Goal: Task Accomplishment & Management: Use online tool/utility

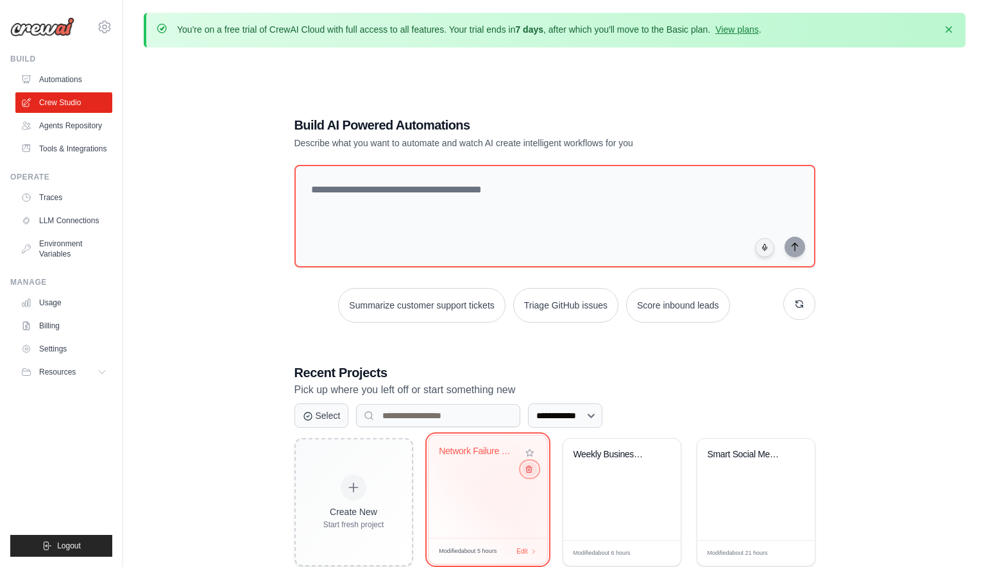
click at [528, 469] on icon at bounding box center [529, 470] width 6 height 6
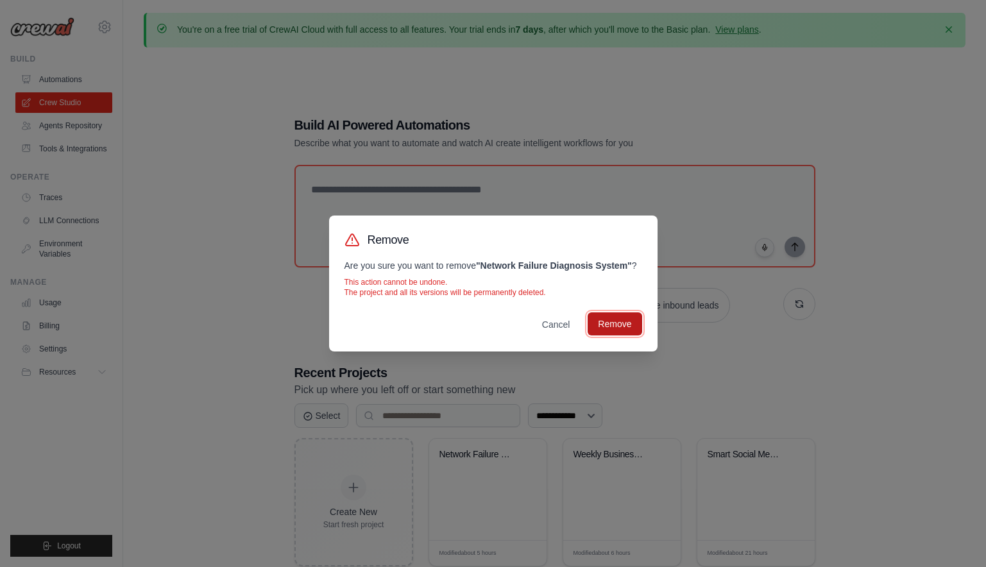
click at [610, 333] on button "Remove" at bounding box center [615, 324] width 54 height 23
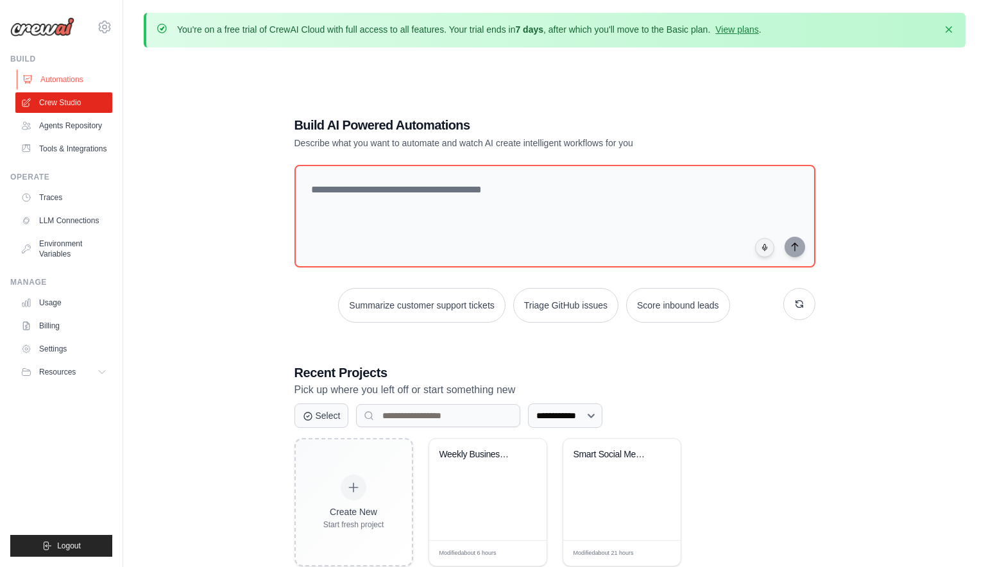
click at [67, 80] on link "Automations" at bounding box center [65, 79] width 97 height 21
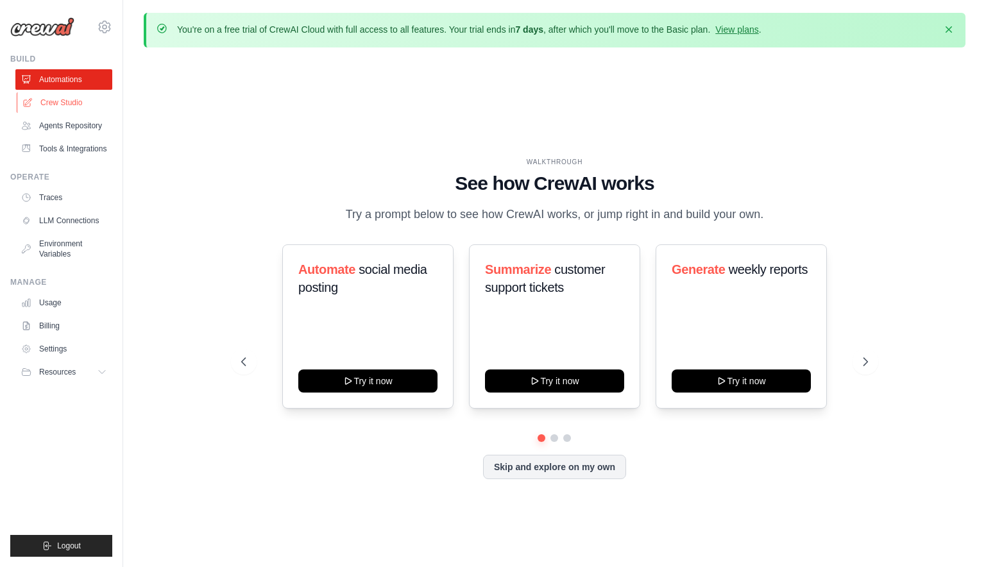
click at [70, 104] on link "Crew Studio" at bounding box center [65, 102] width 97 height 21
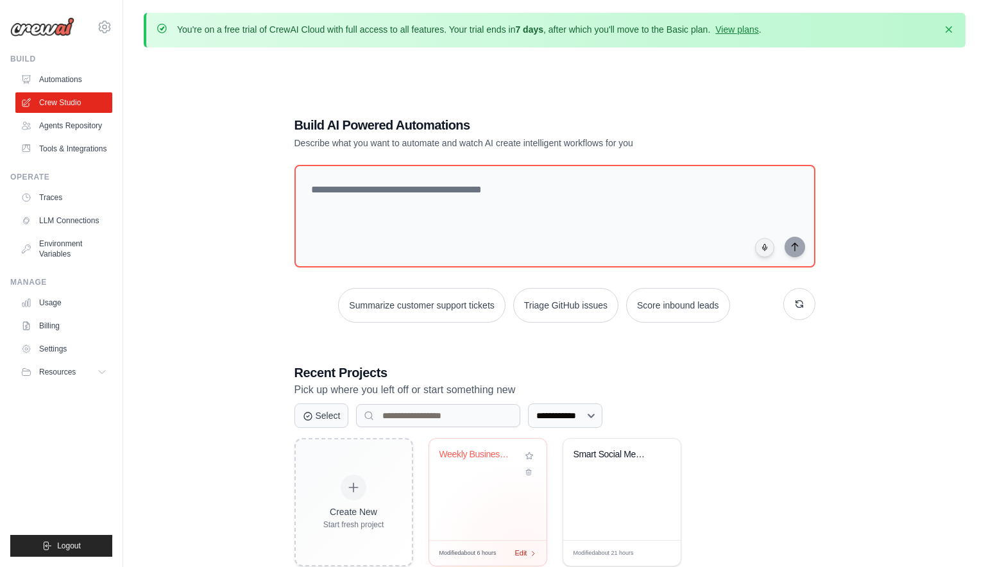
click at [521, 554] on div "Modified about 6 hours Edit" at bounding box center [487, 553] width 117 height 26
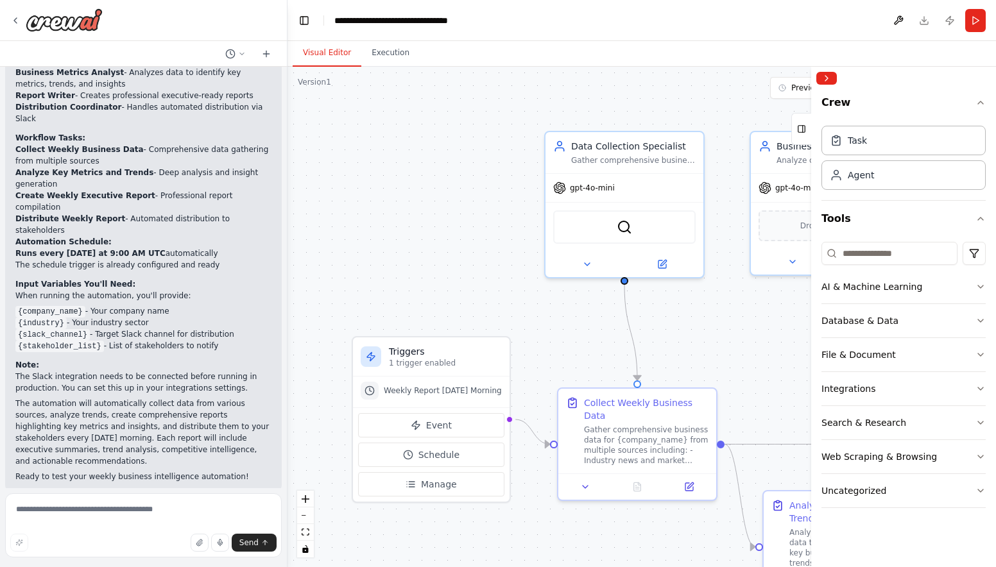
scroll to position [1145, 0]
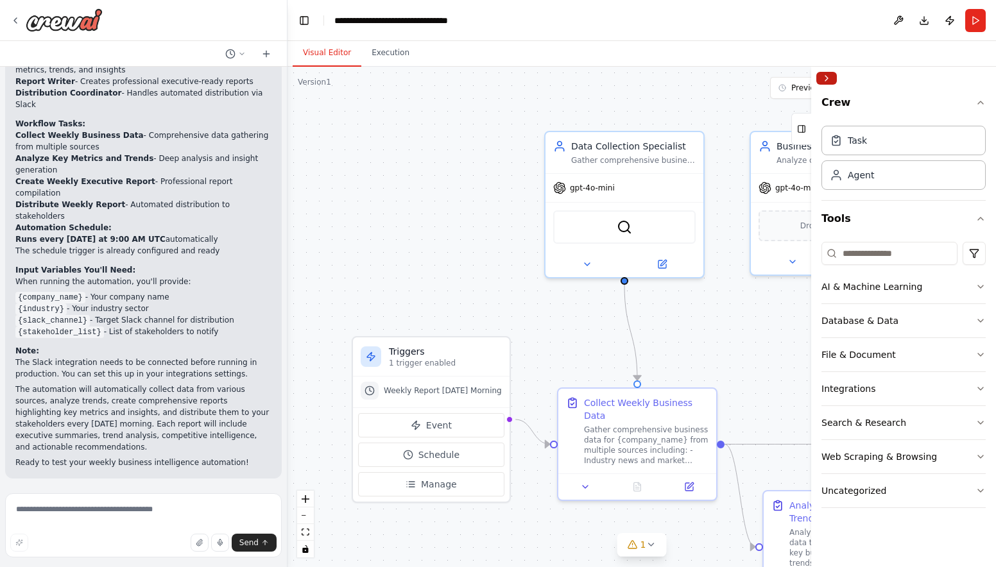
click at [830, 78] on button "Collapse right sidebar" at bounding box center [826, 78] width 21 height 13
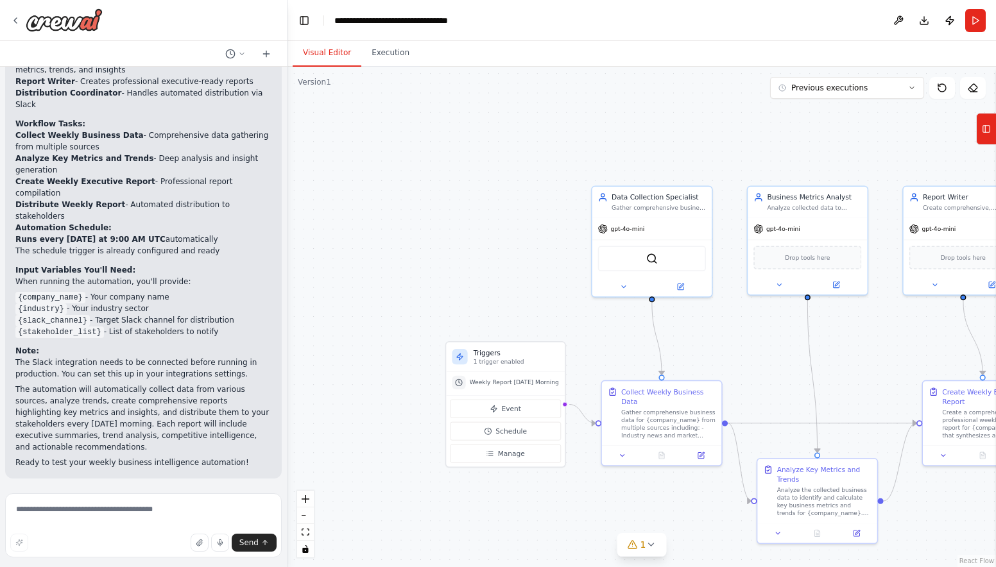
click at [759, 350] on div ".deletable-edge-delete-btn { width: 20px; height: 20px; border: 0px solid #ffff…" at bounding box center [642, 317] width 709 height 501
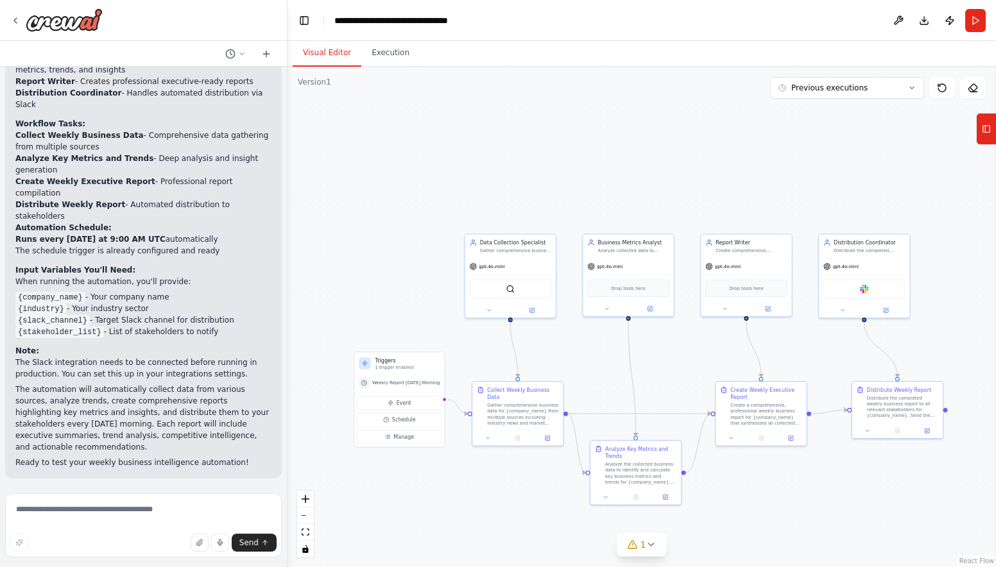
drag, startPoint x: 764, startPoint y: 352, endPoint x: 596, endPoint y: 360, distance: 167.7
click at [596, 360] on div ".deletable-edge-delete-btn { width: 20px; height: 20px; border: 0px solid #ffff…" at bounding box center [642, 317] width 709 height 501
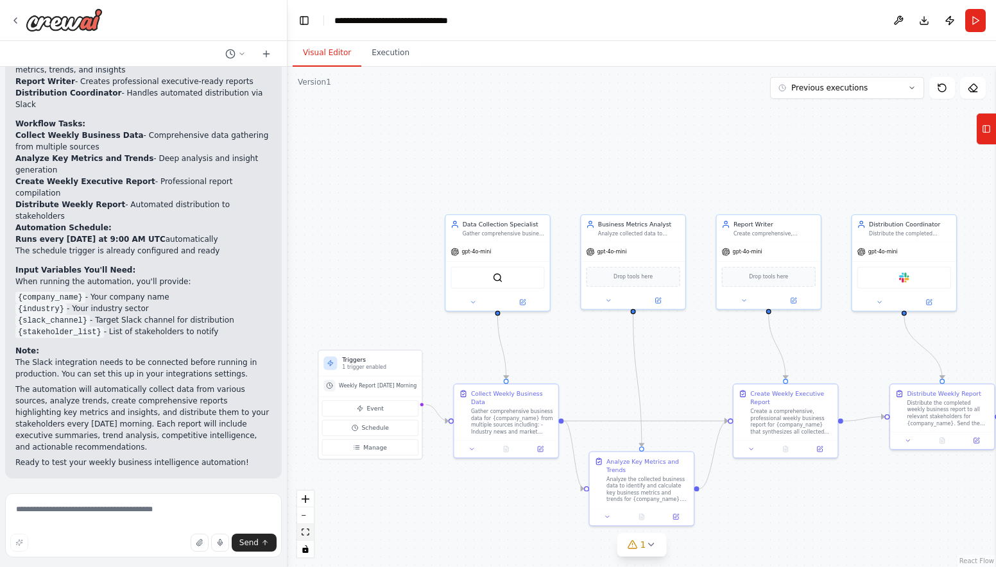
click at [304, 534] on icon "fit view" at bounding box center [306, 532] width 8 height 7
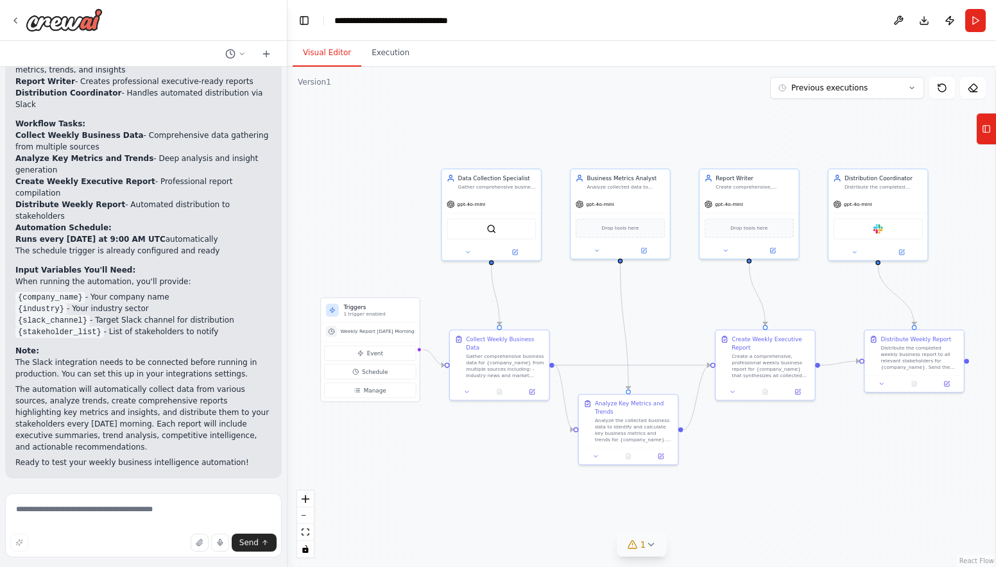
click at [653, 547] on icon at bounding box center [651, 545] width 10 height 10
click at [822, 502] on div ".deletable-edge-delete-btn { width: 20px; height: 20px; border: 0px solid #ffff…" at bounding box center [642, 317] width 709 height 501
click at [822, 458] on div ".deletable-edge-delete-btn { width: 20px; height: 20px; border: 0px solid #ffff…" at bounding box center [642, 317] width 709 height 501
click at [768, 487] on icon at bounding box center [772, 486] width 10 height 10
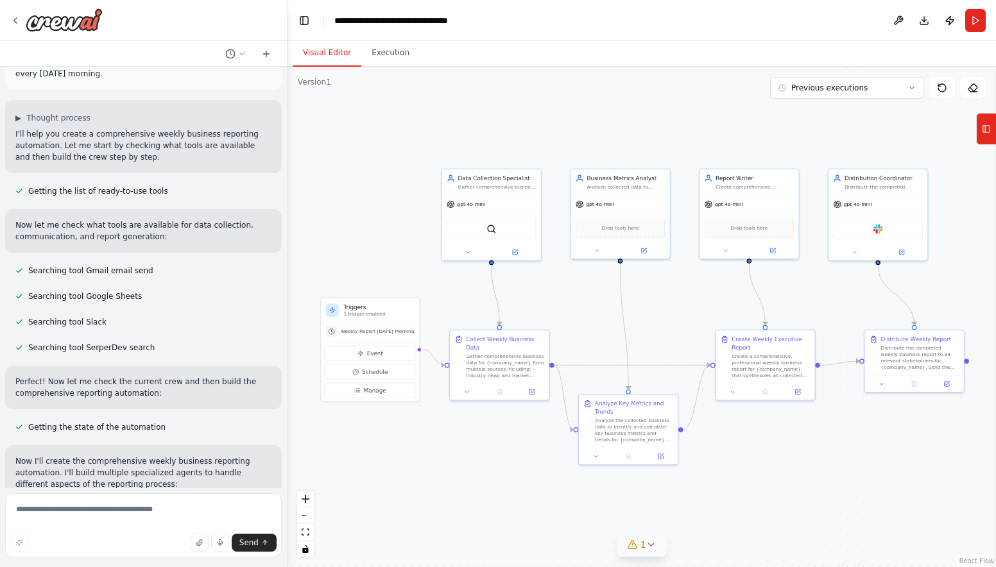
scroll to position [0, 0]
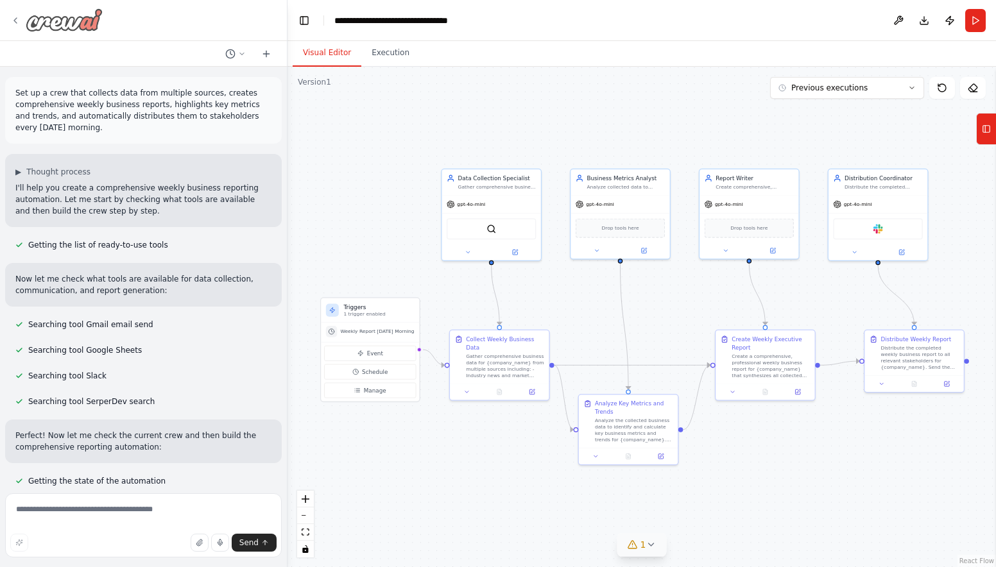
drag, startPoint x: 15, startPoint y: 20, endPoint x: 19, endPoint y: 27, distance: 8.0
click at [15, 20] on icon at bounding box center [15, 20] width 10 height 10
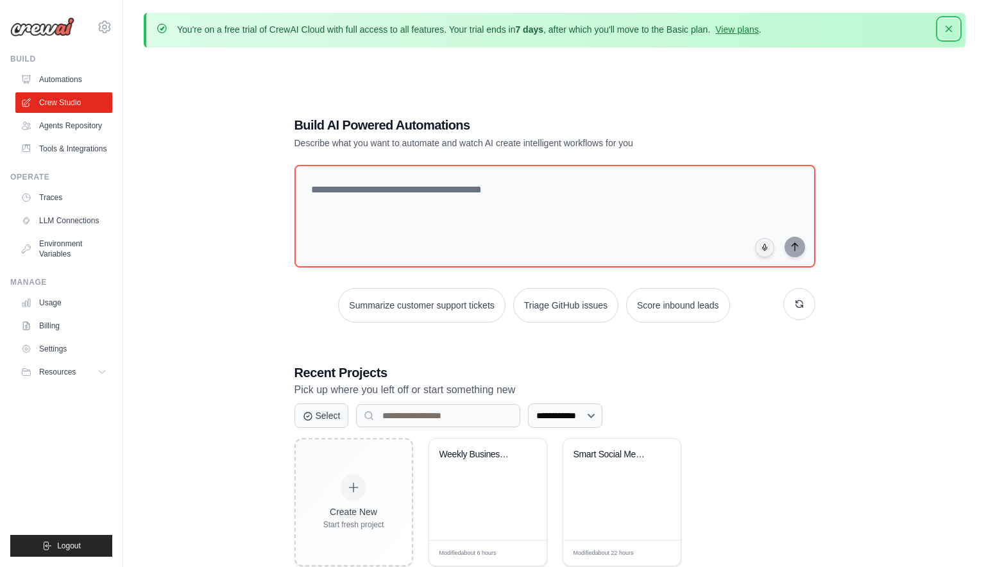
click at [950, 28] on icon "button" at bounding box center [949, 29] width 6 height 6
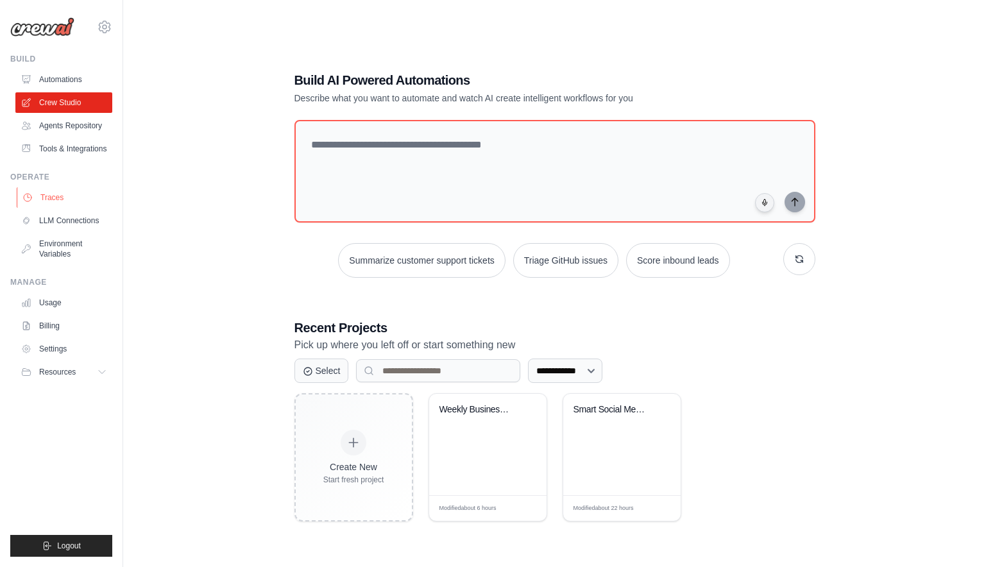
click at [52, 208] on link "Traces" at bounding box center [65, 197] width 97 height 21
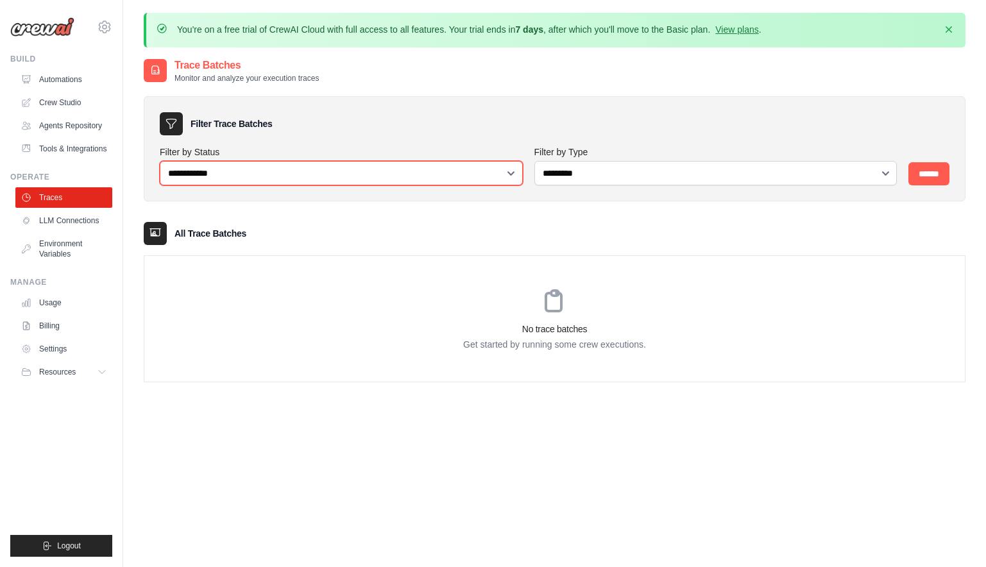
click at [232, 178] on select "**********" at bounding box center [341, 173] width 363 height 24
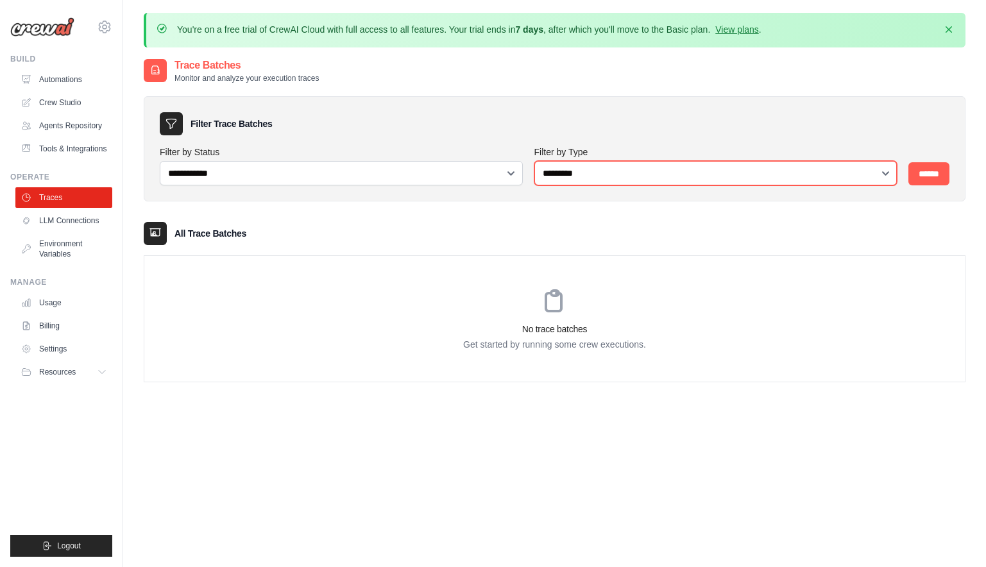
click at [589, 171] on select "**********" at bounding box center [716, 173] width 363 height 24
click at [336, 130] on div "Filter Trace Batches" at bounding box center [555, 123] width 790 height 23
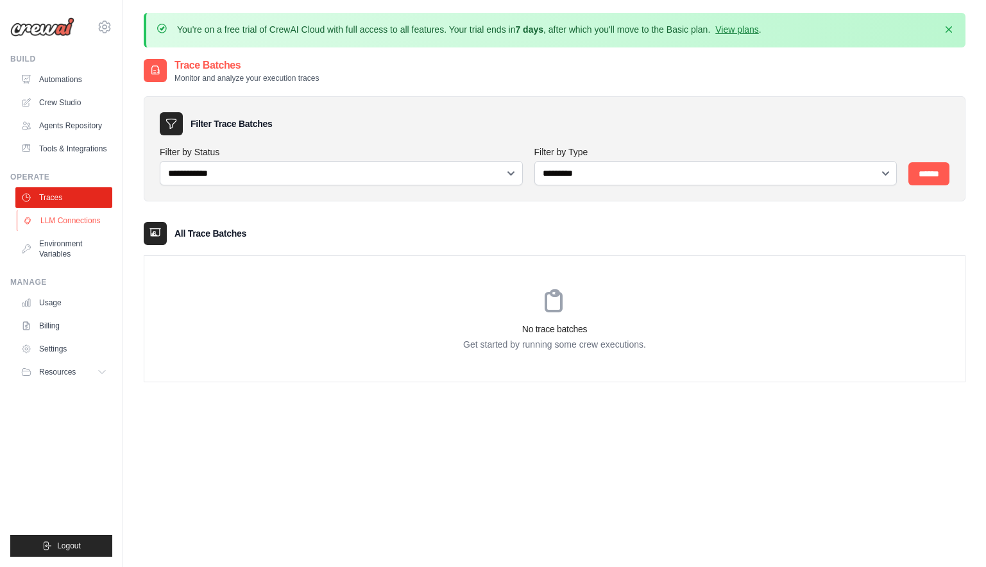
click at [62, 231] on link "LLM Connections" at bounding box center [65, 221] width 97 height 21
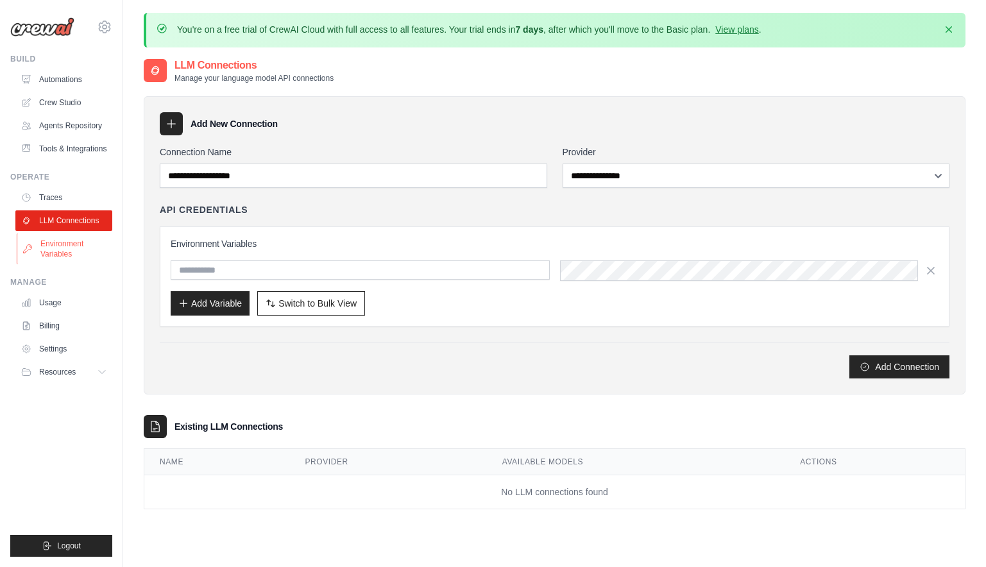
click at [63, 260] on link "Environment Variables" at bounding box center [65, 249] width 97 height 31
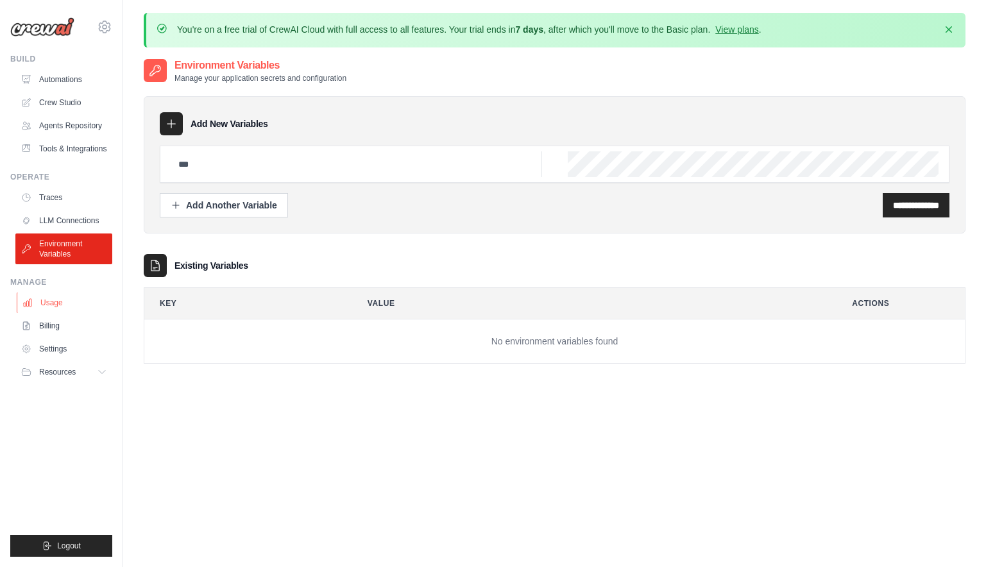
click at [61, 313] on link "Usage" at bounding box center [65, 303] width 97 height 21
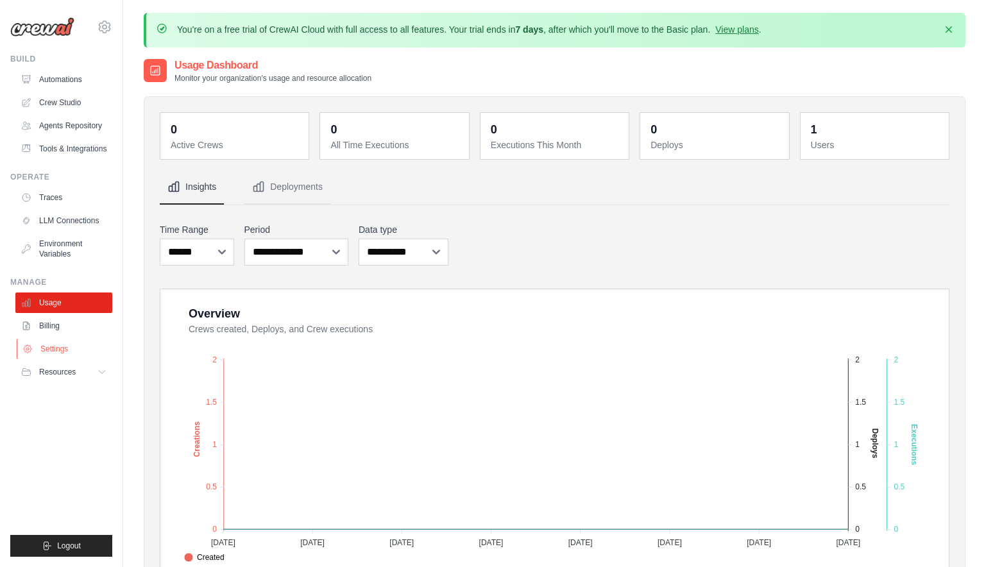
click at [58, 359] on link "Settings" at bounding box center [65, 349] width 97 height 21
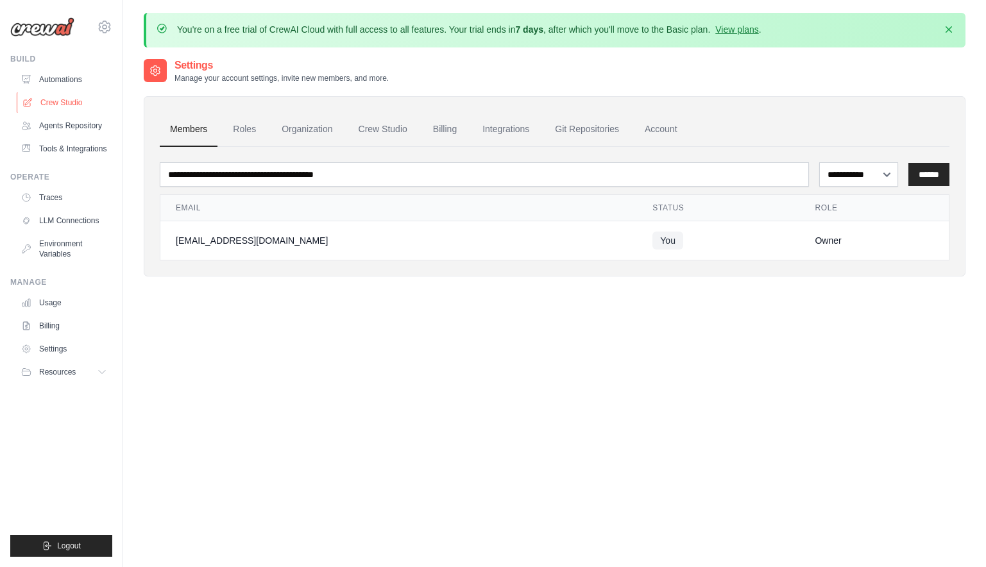
click at [67, 101] on link "Crew Studio" at bounding box center [65, 102] width 97 height 21
click at [65, 103] on link "Crew Studio" at bounding box center [65, 102] width 97 height 21
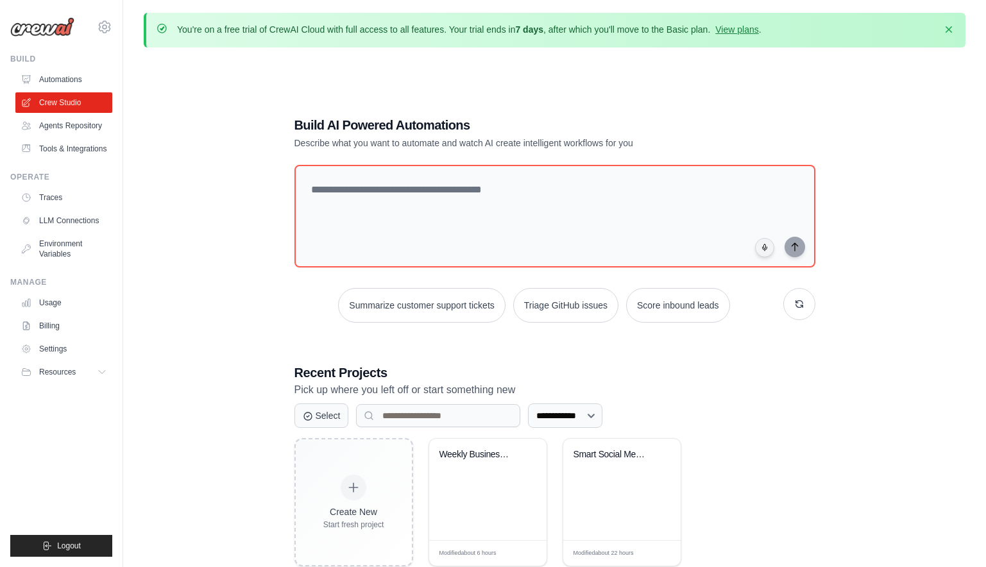
click at [901, 436] on div "**********" at bounding box center [555, 341] width 822 height 567
click at [949, 28] on icon "button" at bounding box center [949, 29] width 6 height 6
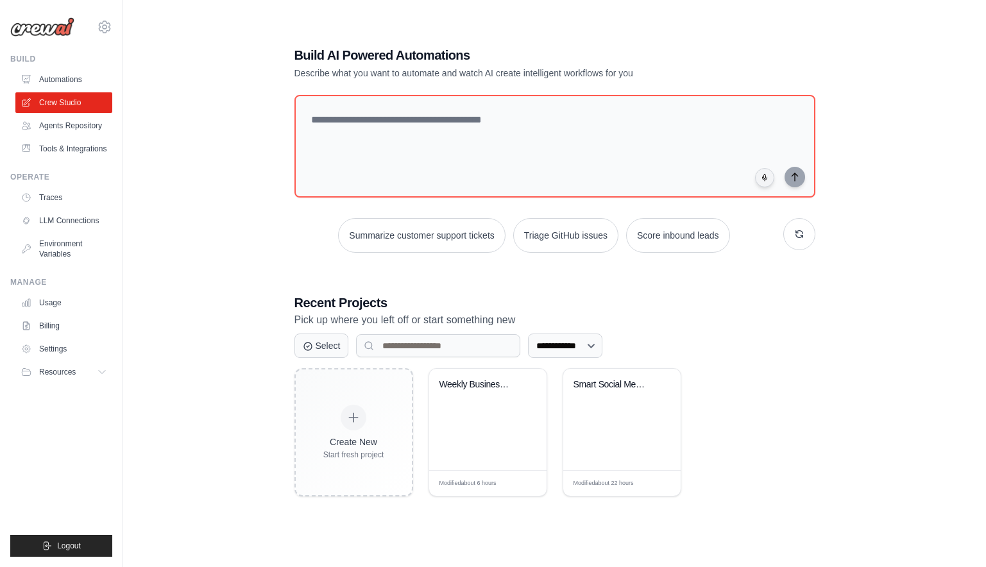
scroll to position [26, 0]
click at [528, 480] on div "Edit" at bounding box center [526, 482] width 22 height 11
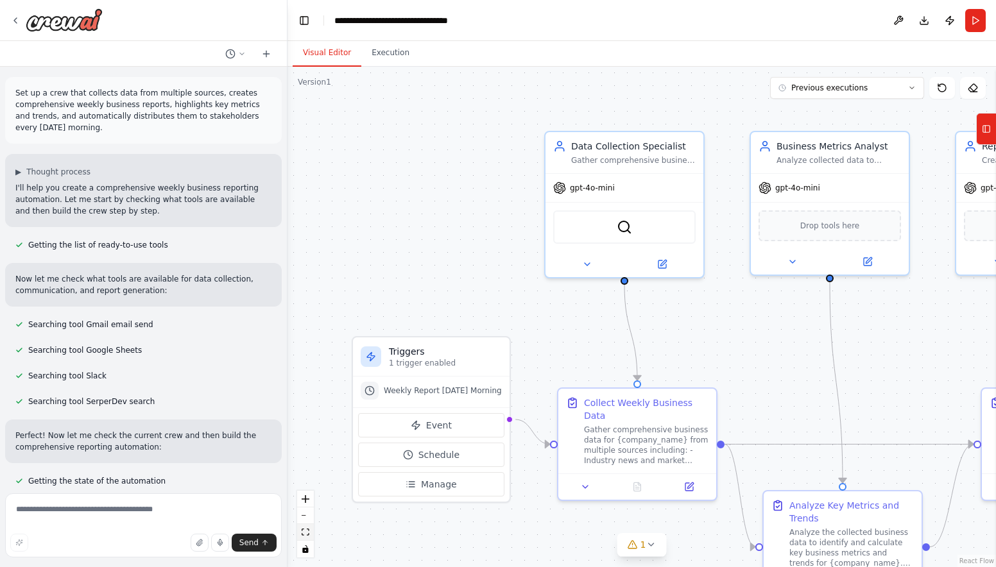
click at [307, 535] on icon "fit view" at bounding box center [306, 532] width 8 height 7
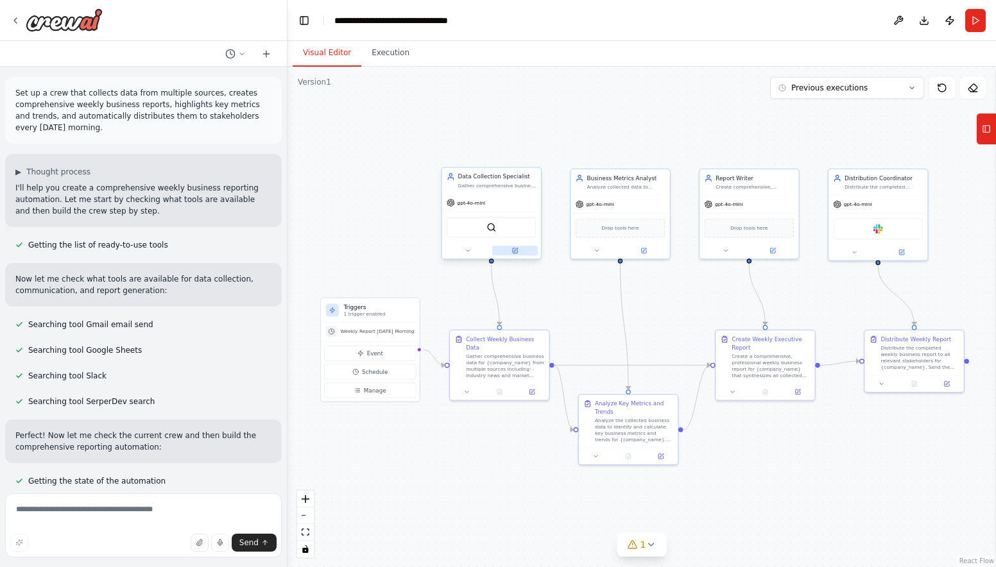
click at [516, 251] on icon at bounding box center [516, 250] width 4 height 4
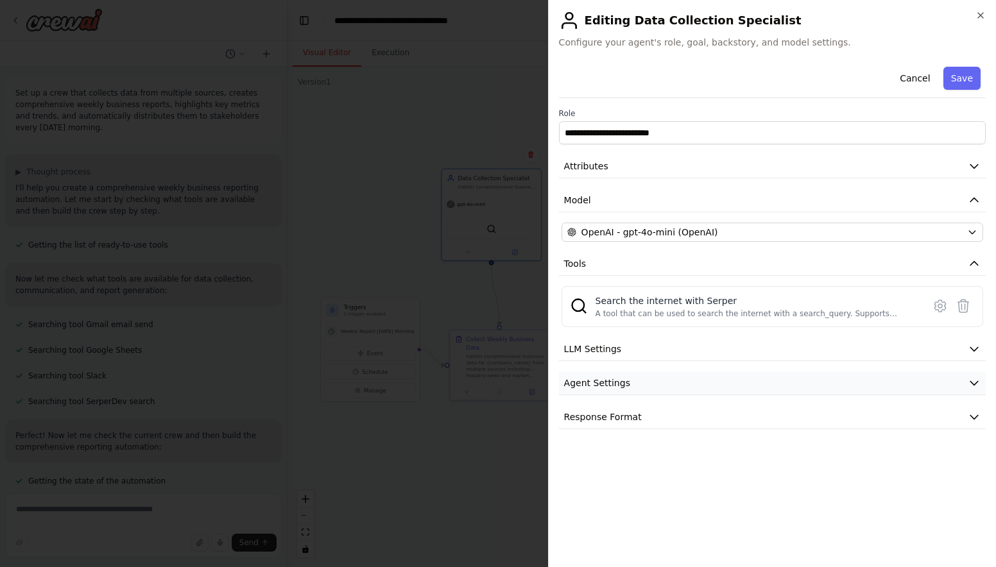
click at [718, 383] on button "Agent Settings" at bounding box center [772, 384] width 427 height 24
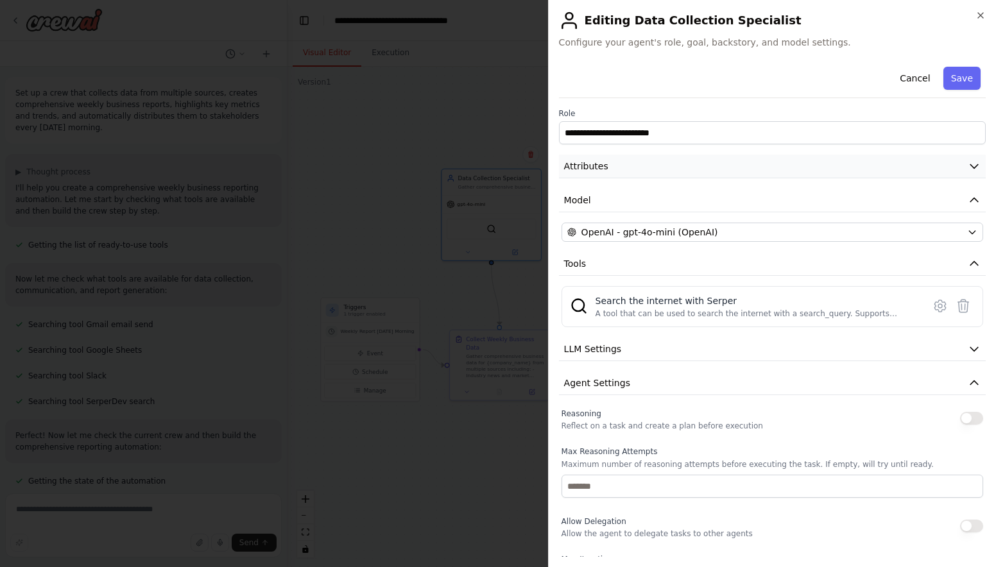
click at [884, 167] on button "Attributes" at bounding box center [772, 167] width 427 height 24
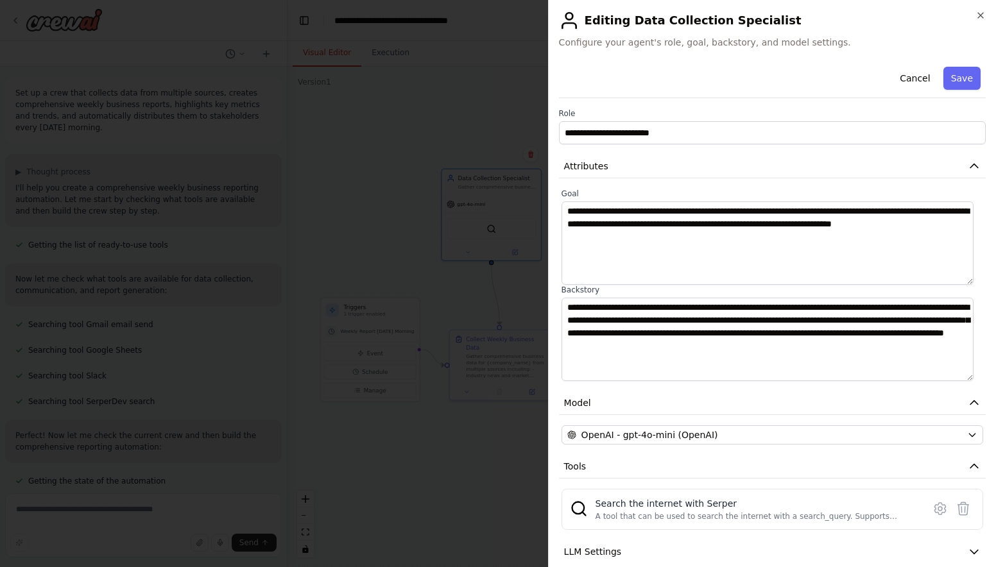
scroll to position [193, 0]
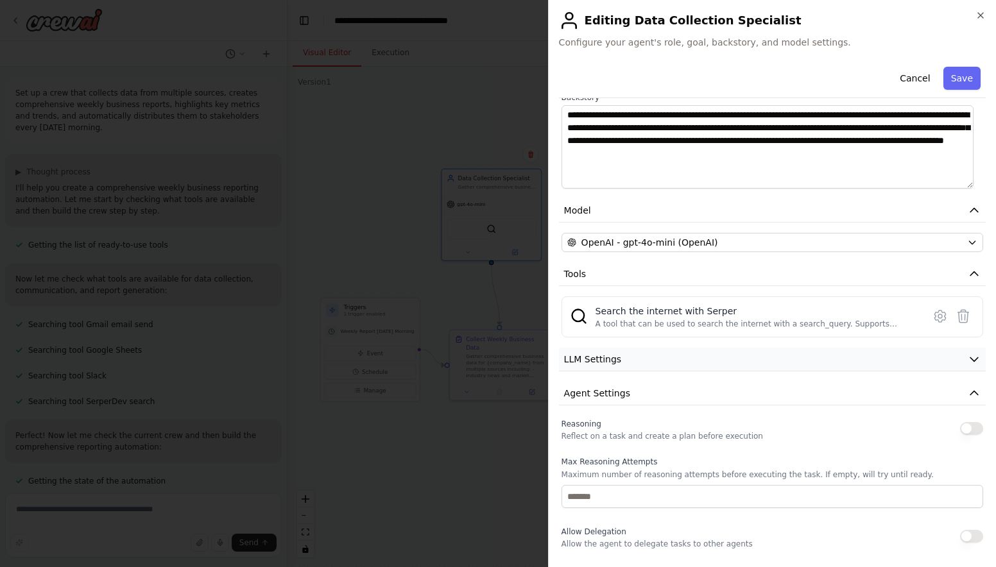
click at [905, 357] on button "LLM Settings" at bounding box center [772, 360] width 427 height 24
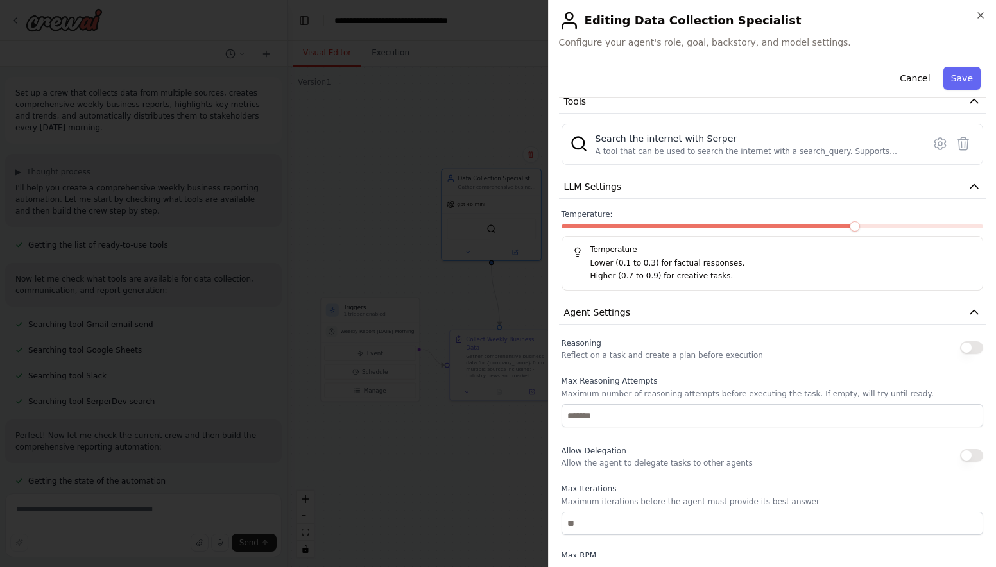
scroll to position [521, 0]
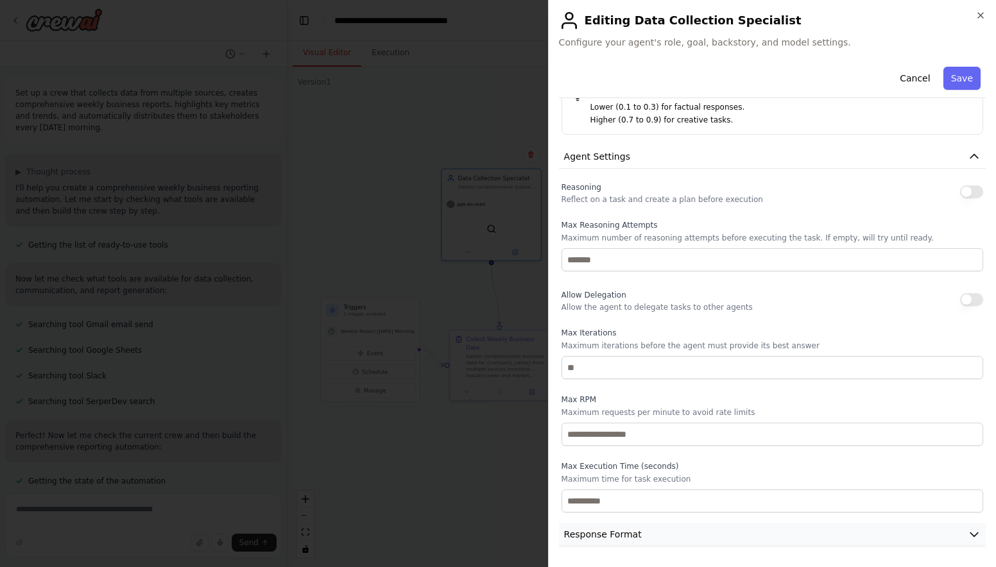
click at [708, 532] on button "Response Format" at bounding box center [772, 535] width 427 height 24
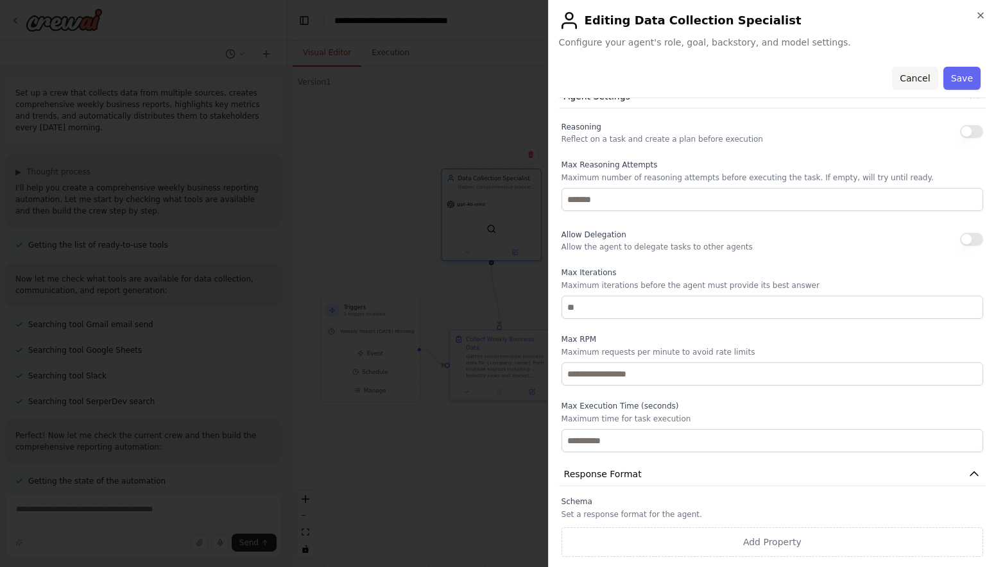
click at [916, 82] on button "Cancel" at bounding box center [915, 78] width 46 height 23
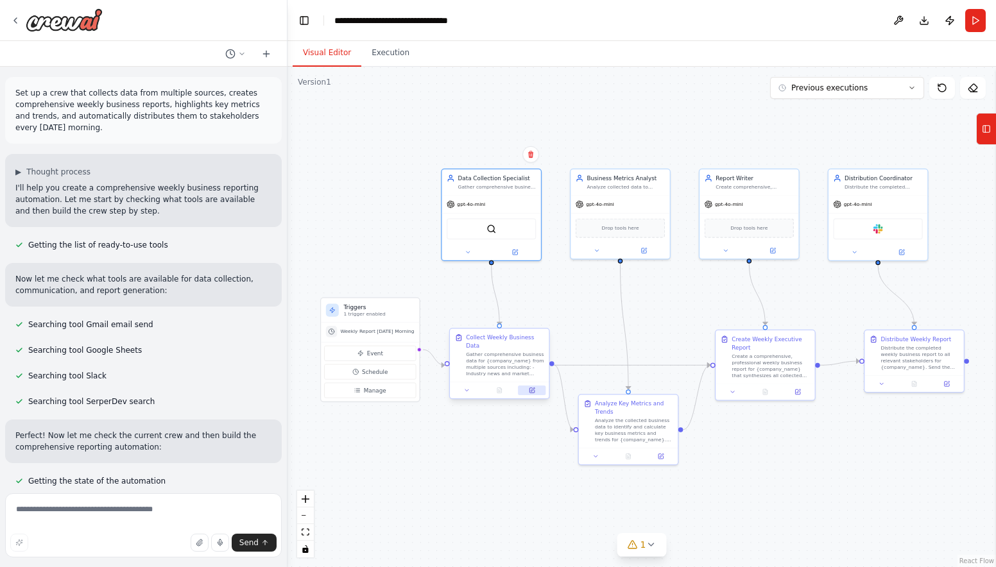
click at [529, 390] on icon at bounding box center [531, 390] width 5 height 5
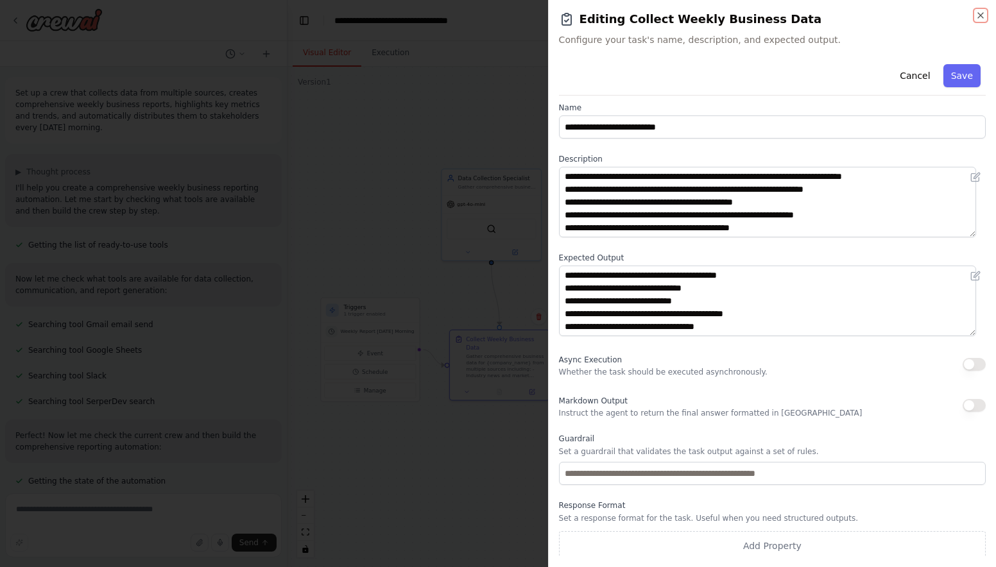
scroll to position [12, 0]
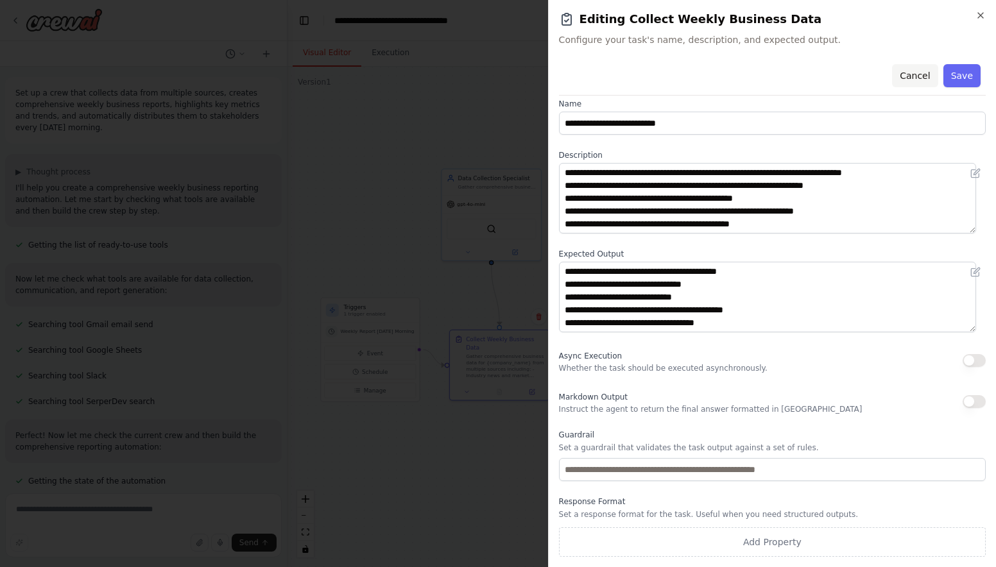
click at [908, 72] on button "Cancel" at bounding box center [915, 75] width 46 height 23
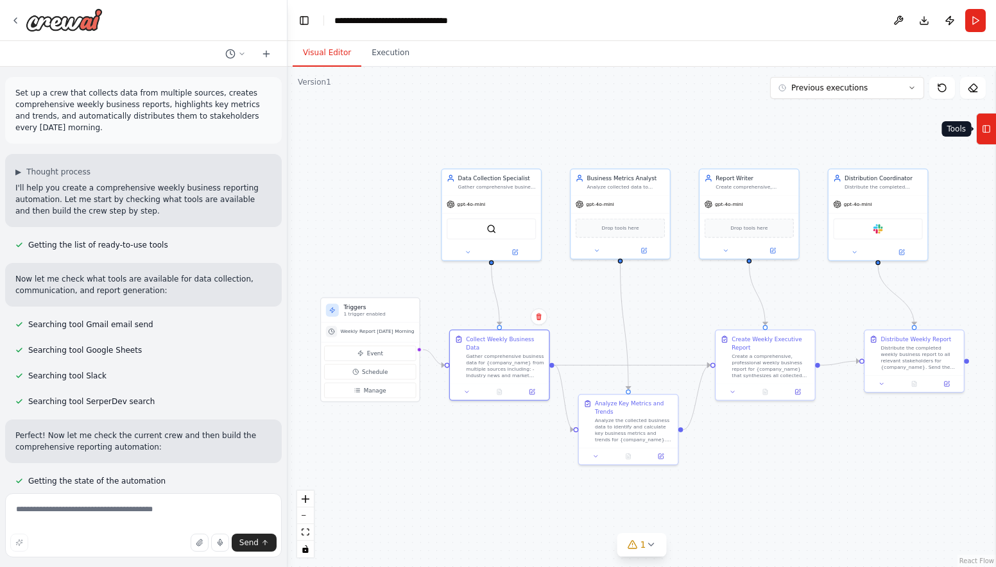
click at [986, 134] on icon at bounding box center [986, 129] width 9 height 21
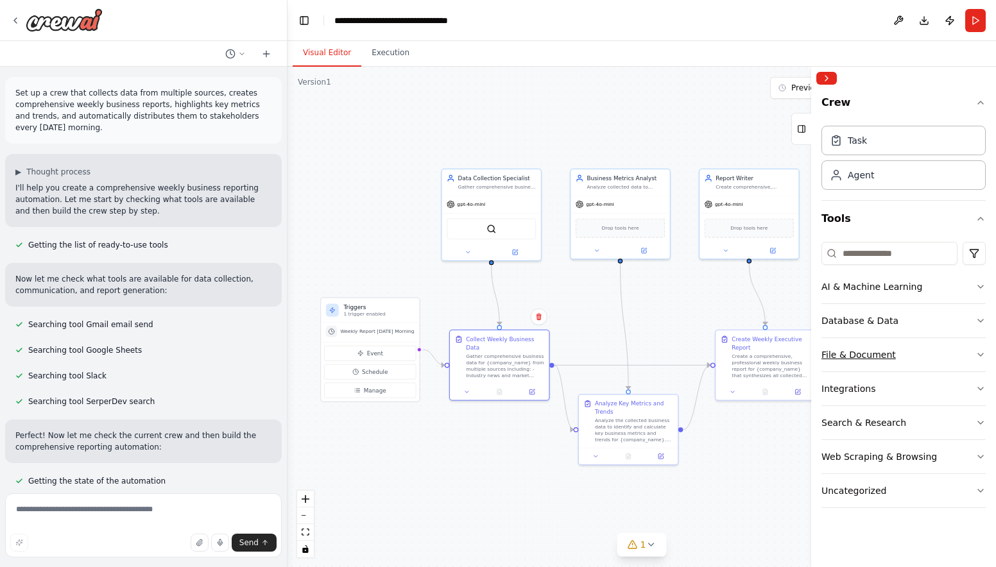
click at [876, 354] on div "File & Document" at bounding box center [859, 354] width 74 height 13
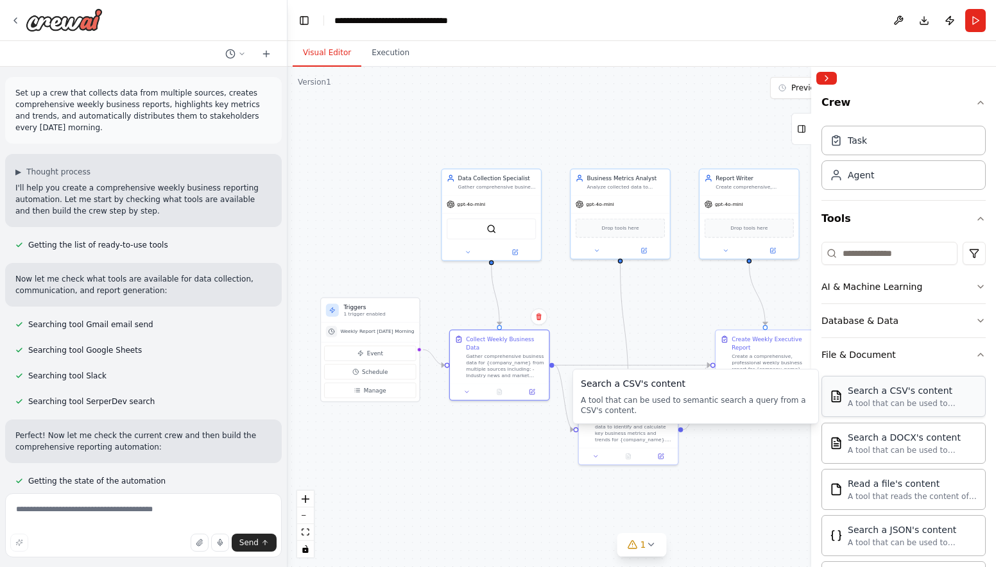
click at [879, 408] on div "A tool that can be used to semantic search a query from a CSV's content." at bounding box center [913, 404] width 130 height 10
click at [880, 356] on div "File & Document" at bounding box center [859, 354] width 74 height 13
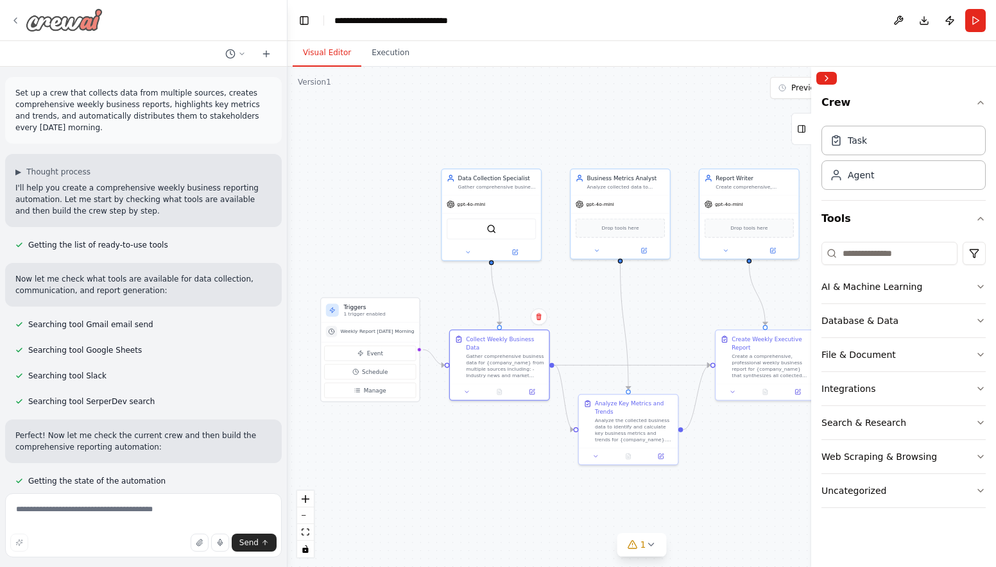
click at [15, 16] on icon at bounding box center [15, 20] width 10 height 10
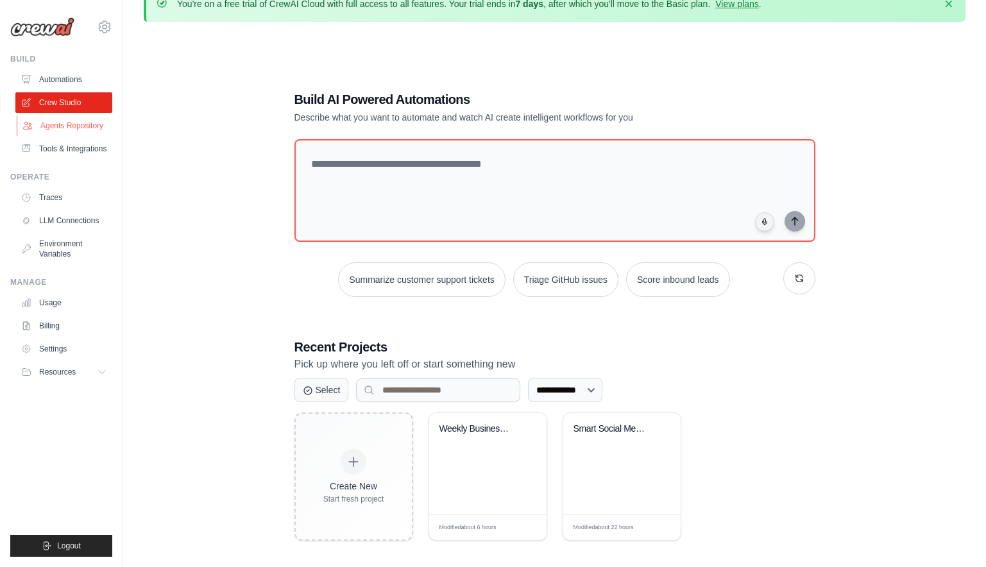
click at [74, 125] on link "Agents Repository" at bounding box center [65, 126] width 97 height 21
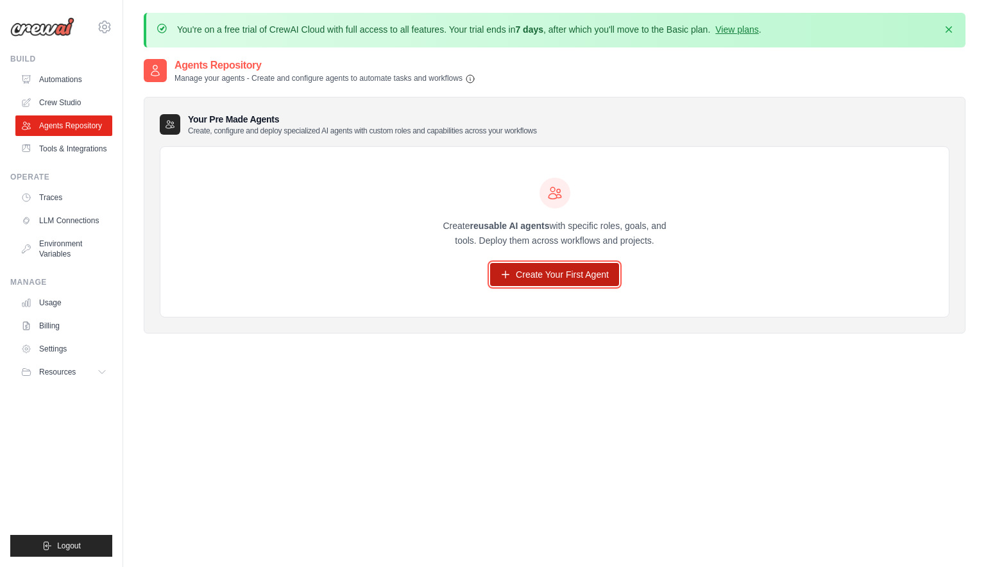
click at [549, 274] on link "Create Your First Agent" at bounding box center [554, 274] width 129 height 23
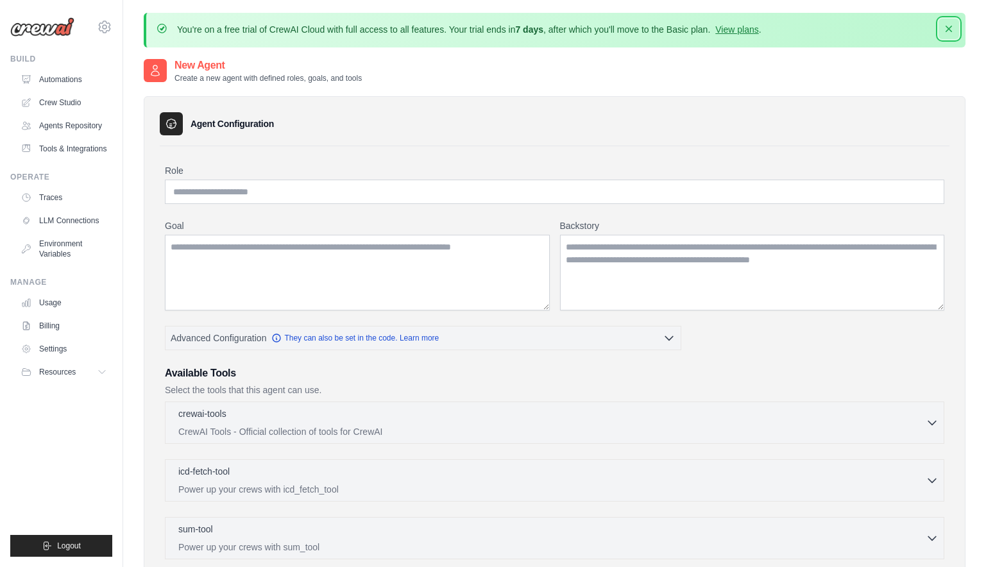
click at [951, 28] on icon "button" at bounding box center [949, 29] width 6 height 6
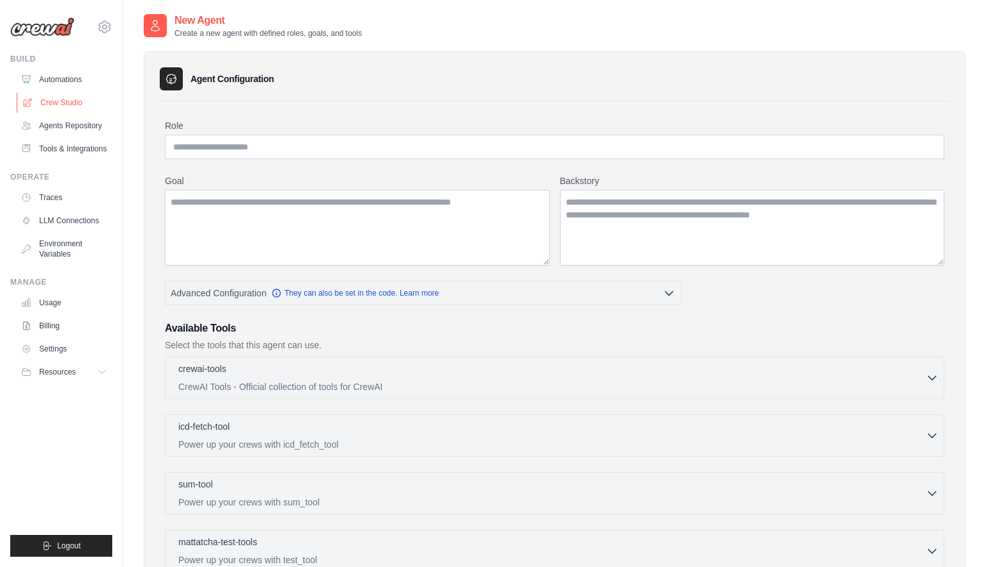
click at [65, 106] on link "Crew Studio" at bounding box center [65, 102] width 97 height 21
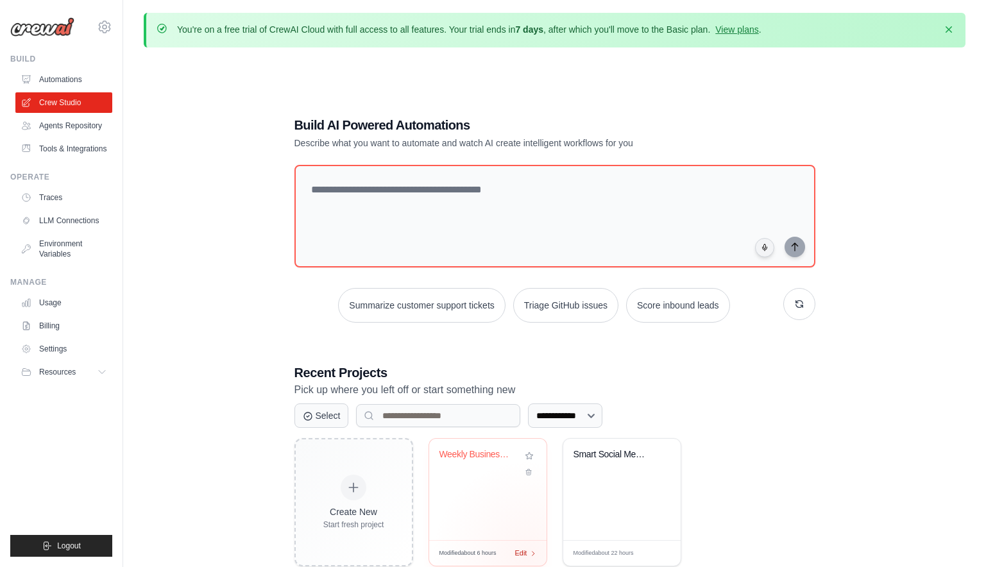
click at [528, 555] on div "Modified about 6 hours Edit" at bounding box center [487, 553] width 117 height 26
click at [528, 553] on div "Edit" at bounding box center [526, 553] width 22 height 11
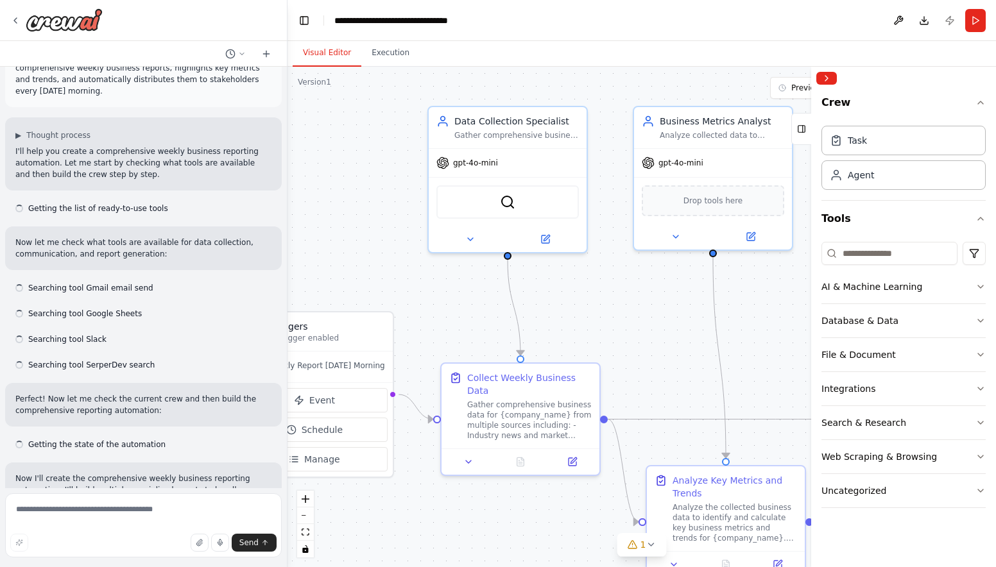
scroll to position [153, 0]
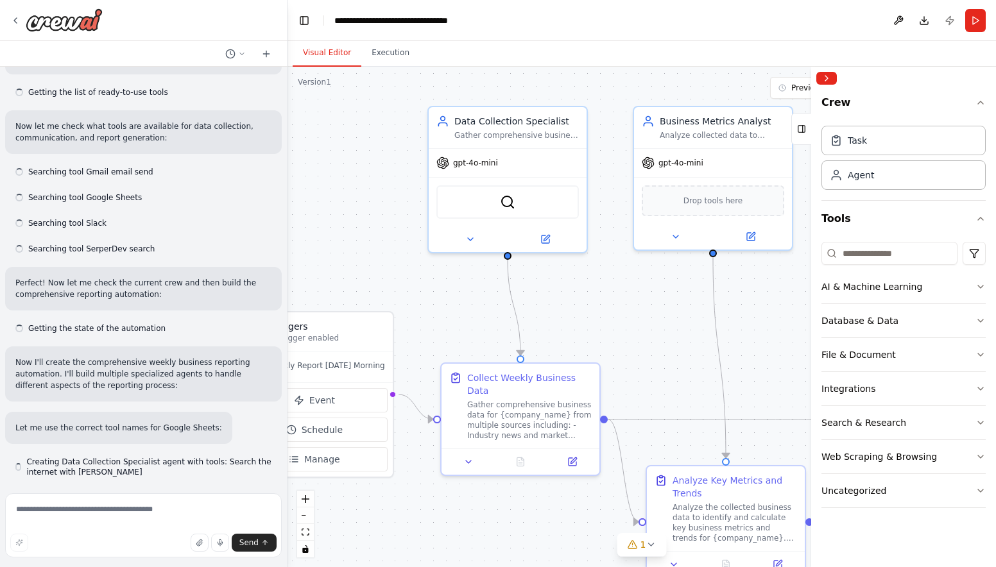
drag, startPoint x: 748, startPoint y: 345, endPoint x: 631, endPoint y: 320, distance: 119.5
click at [631, 320] on div ".deletable-edge-delete-btn { width: 20px; height: 20px; border: 0px solid #ffff…" at bounding box center [642, 317] width 709 height 501
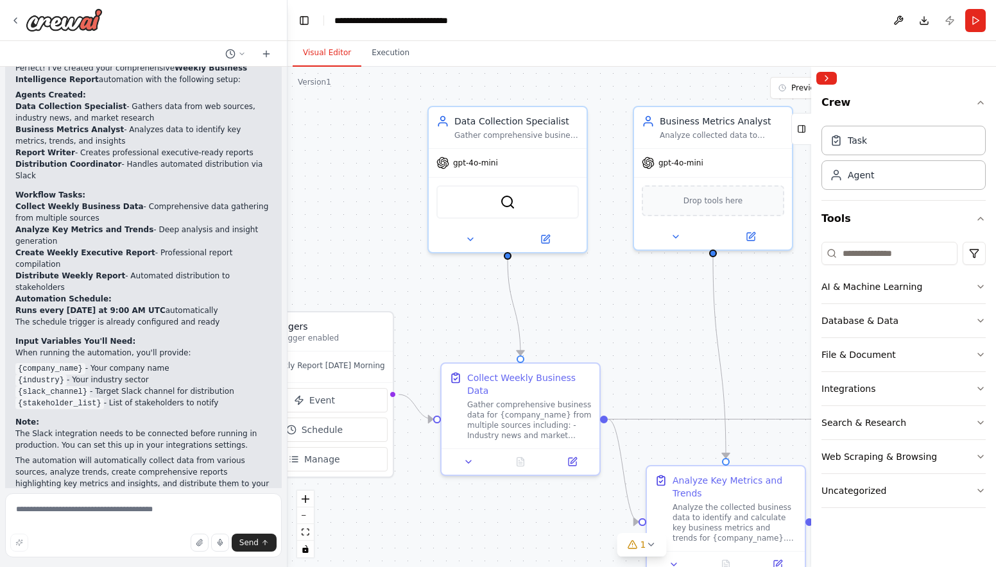
scroll to position [1145, 0]
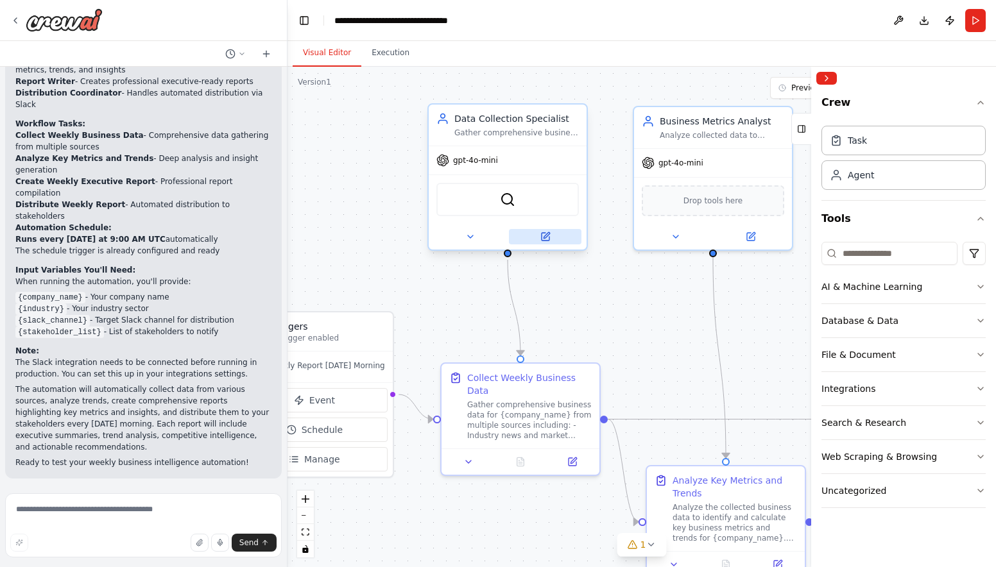
click at [544, 237] on icon at bounding box center [547, 235] width 6 height 6
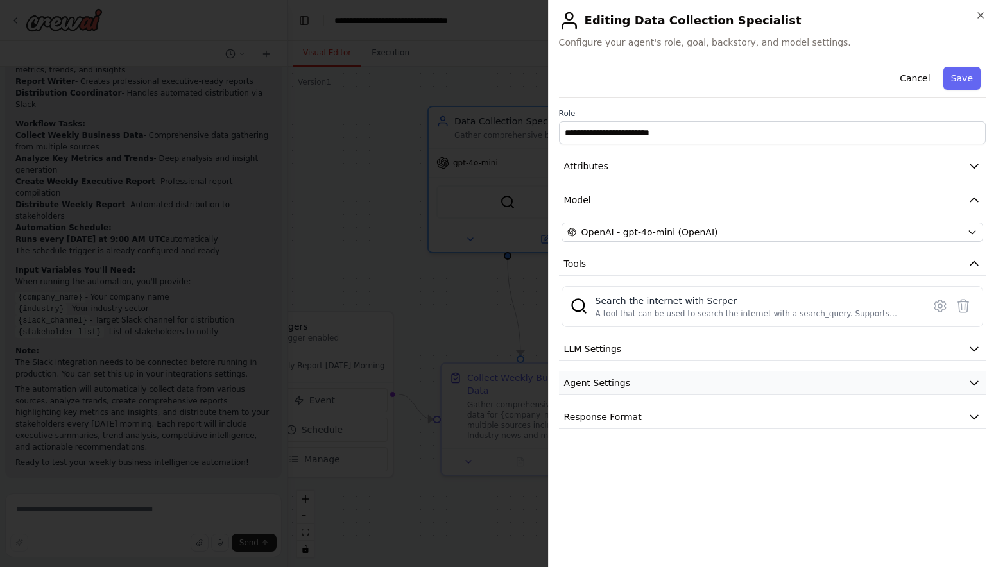
click at [623, 386] on span "Agent Settings" at bounding box center [597, 383] width 66 height 13
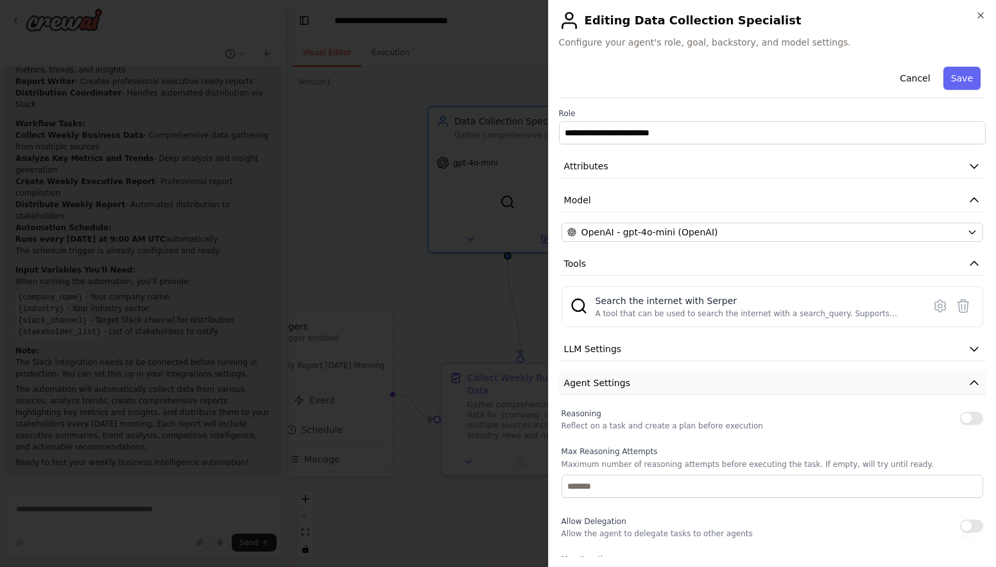
click at [623, 386] on span "Agent Settings" at bounding box center [597, 383] width 66 height 13
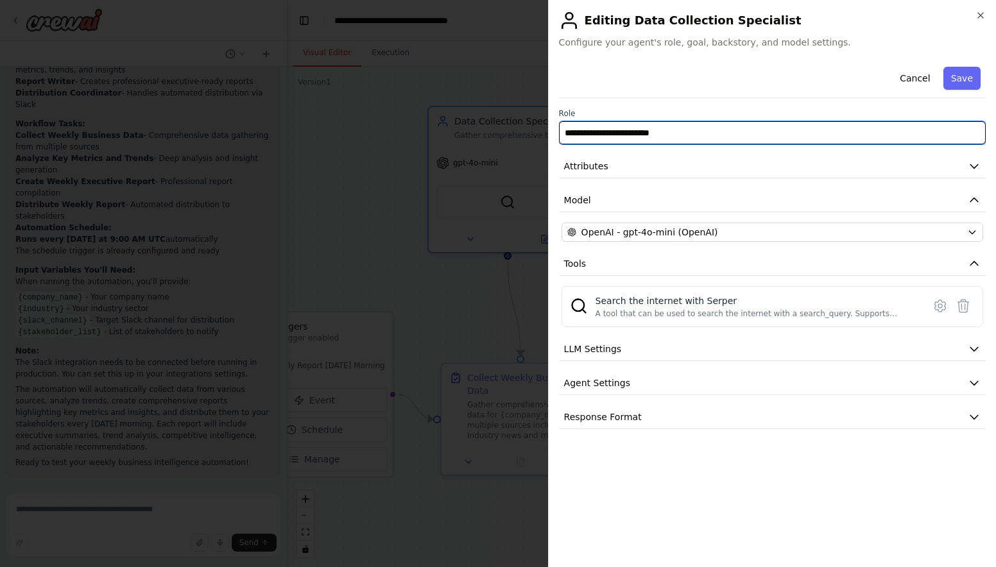
click at [707, 133] on input "**********" at bounding box center [772, 132] width 427 height 23
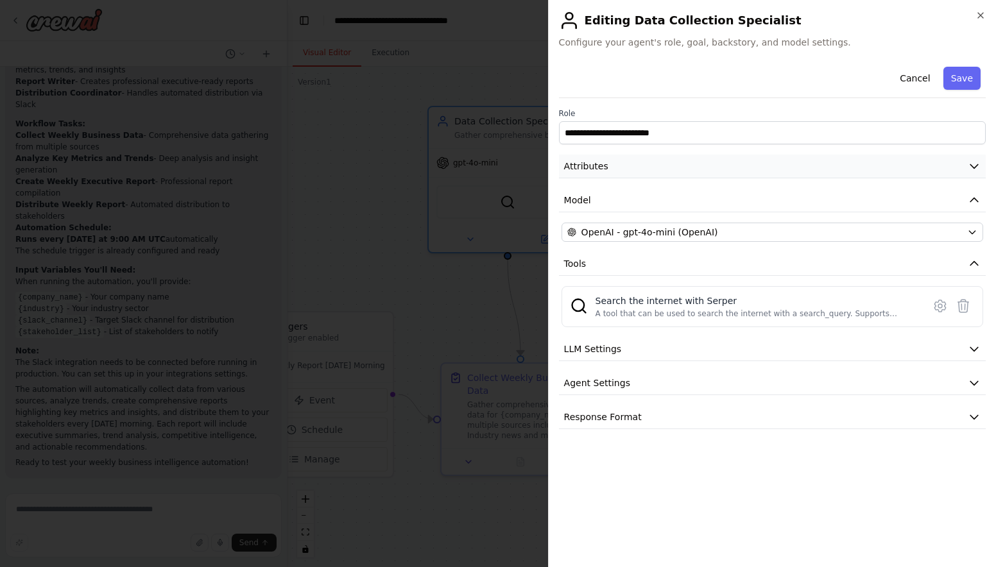
click at [652, 171] on button "Attributes" at bounding box center [772, 167] width 427 height 24
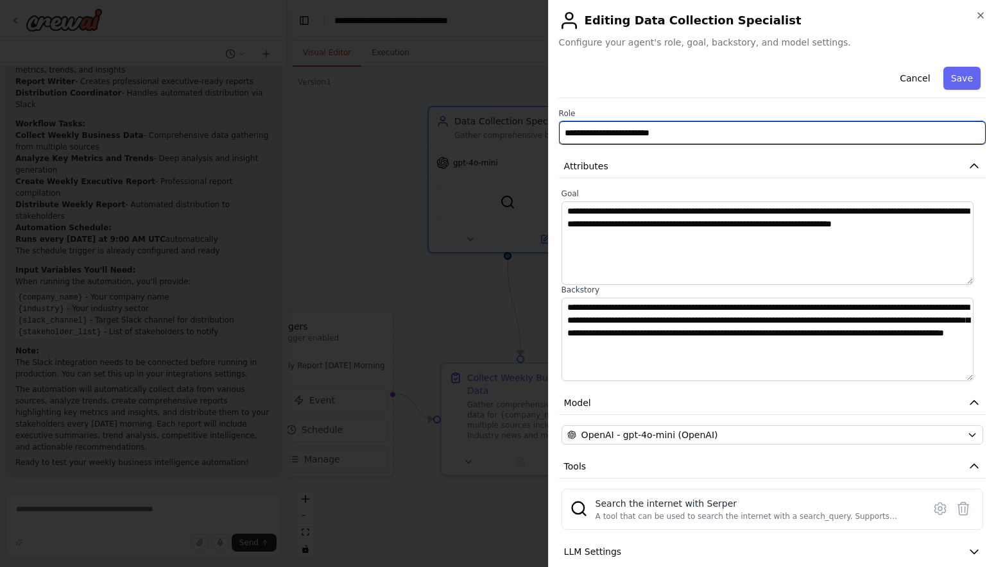
drag, startPoint x: 690, startPoint y: 130, endPoint x: 562, endPoint y: 131, distance: 127.7
click at [562, 131] on input "**********" at bounding box center [772, 132] width 427 height 23
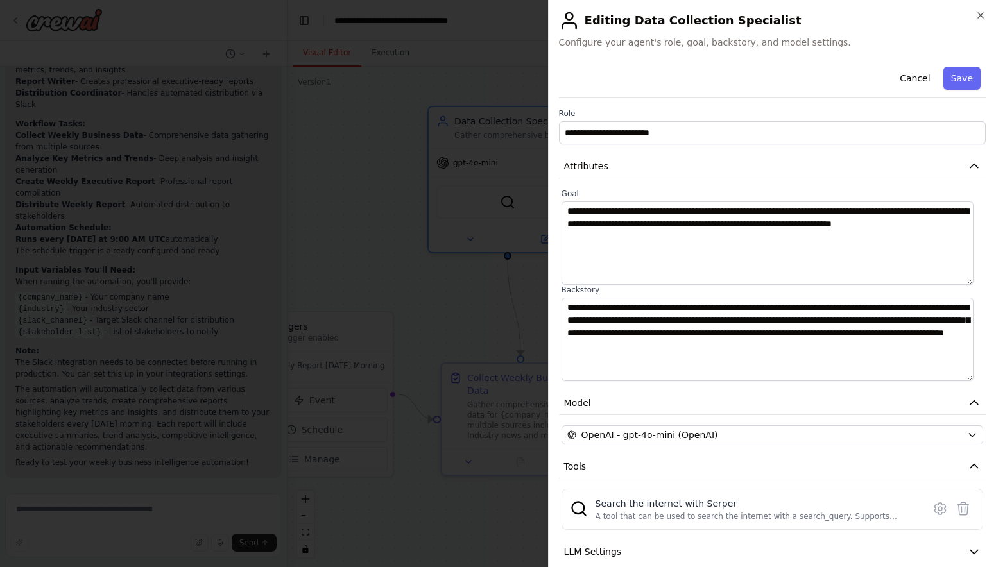
drag, startPoint x: 587, startPoint y: 18, endPoint x: 776, endPoint y: 22, distance: 189.4
click at [776, 26] on h2 "Editing Data Collection Specialist" at bounding box center [772, 20] width 427 height 21
drag, startPoint x: 780, startPoint y: 21, endPoint x: 744, endPoint y: 21, distance: 35.9
click at [744, 21] on h2 "Editing Data Collection Specialist" at bounding box center [772, 20] width 427 height 21
click at [588, 20] on h2 "Editing Data Collection Specialist" at bounding box center [772, 20] width 427 height 21
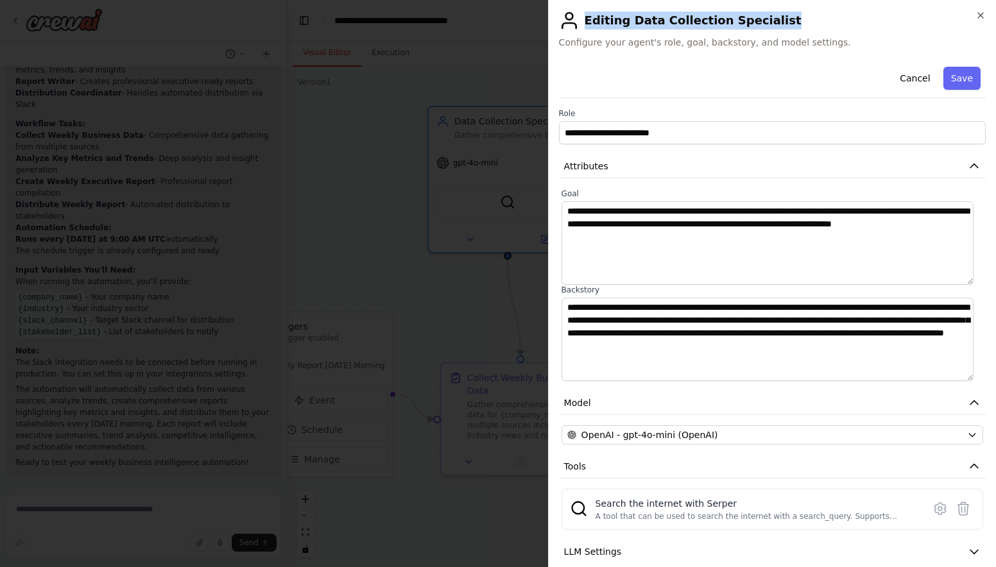
copy h2 "Editing Data Collection Specialist"
drag, startPoint x: 585, startPoint y: 19, endPoint x: 775, endPoint y: 19, distance: 190.0
click at [775, 19] on h2 "Editing Data Collection Specialist" at bounding box center [772, 20] width 427 height 21
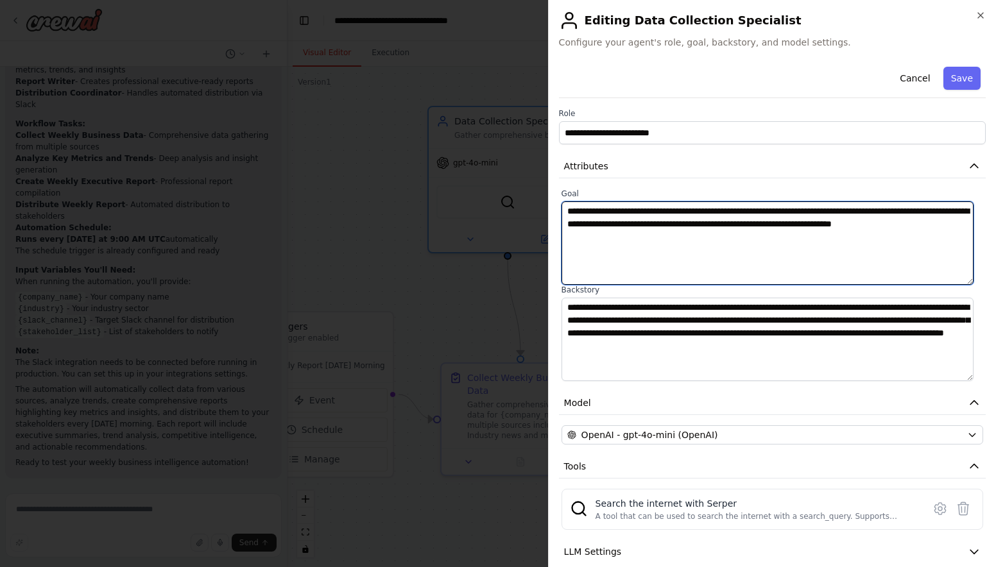
drag, startPoint x: 964, startPoint y: 239, endPoint x: 953, endPoint y: 237, distance: 11.1
click at [964, 239] on textarea "**********" at bounding box center [768, 243] width 412 height 83
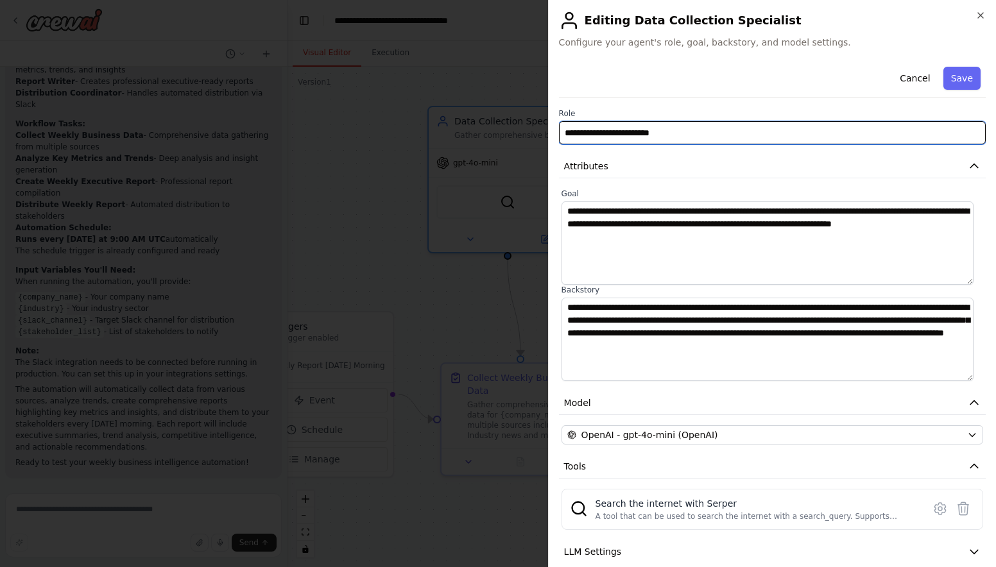
drag, startPoint x: 698, startPoint y: 129, endPoint x: 512, endPoint y: 130, distance: 186.1
click at [512, 130] on body "Set up a crew that collects data from multiple sources, creates comprehensive w…" at bounding box center [498, 283] width 996 height 567
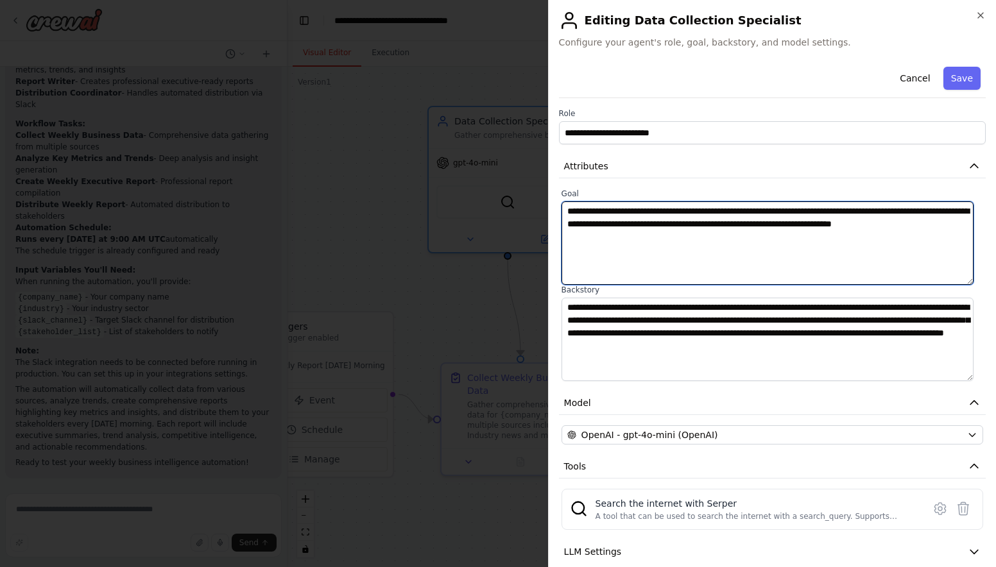
click at [955, 259] on textarea "**********" at bounding box center [768, 243] width 412 height 83
click at [739, 248] on textarea "**********" at bounding box center [768, 243] width 412 height 83
drag, startPoint x: 765, startPoint y: 237, endPoint x: 553, endPoint y: 207, distance: 213.9
click at [553, 207] on div "**********" at bounding box center [772, 283] width 448 height 567
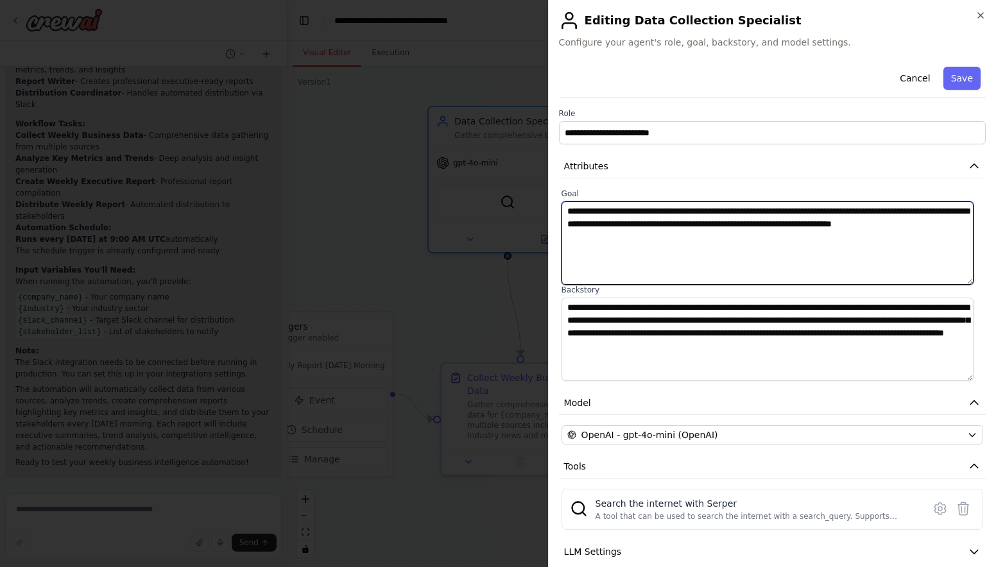
click at [960, 262] on textarea "**********" at bounding box center [768, 243] width 412 height 83
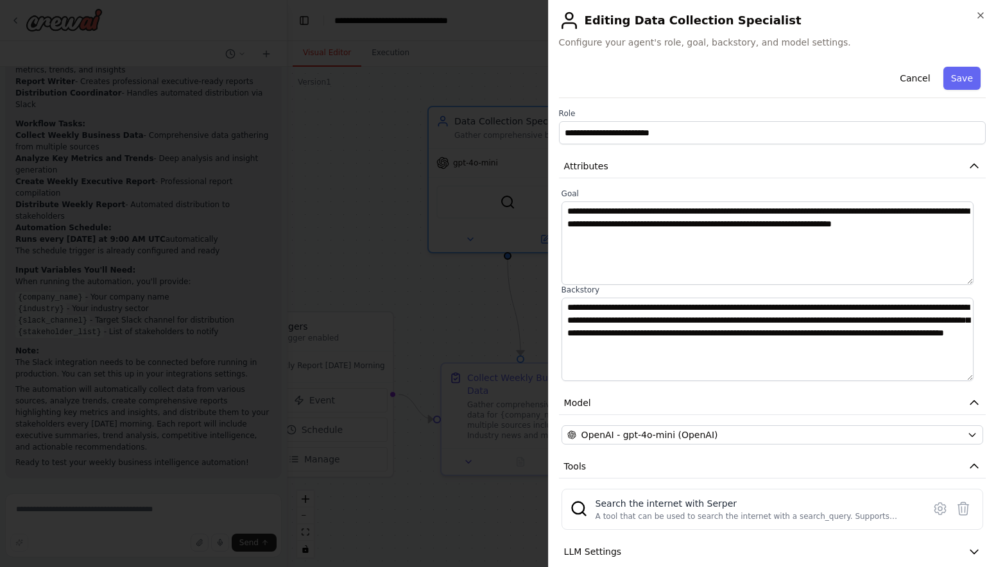
click at [562, 290] on label "Backstory" at bounding box center [773, 290] width 422 height 10
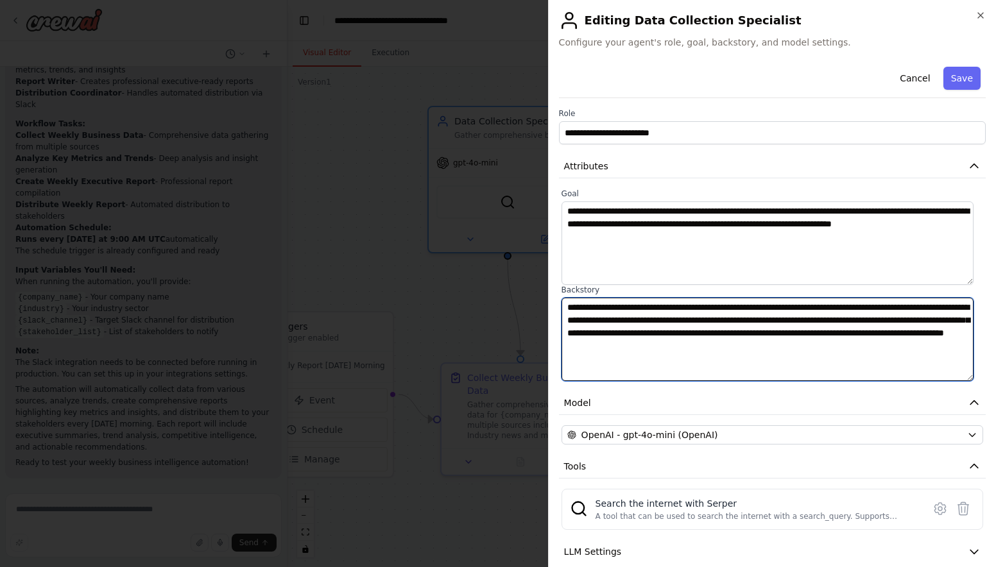
drag, startPoint x: 631, startPoint y: 360, endPoint x: 548, endPoint y: 294, distance: 105.9
click at [548, 294] on div "**********" at bounding box center [772, 283] width 448 height 567
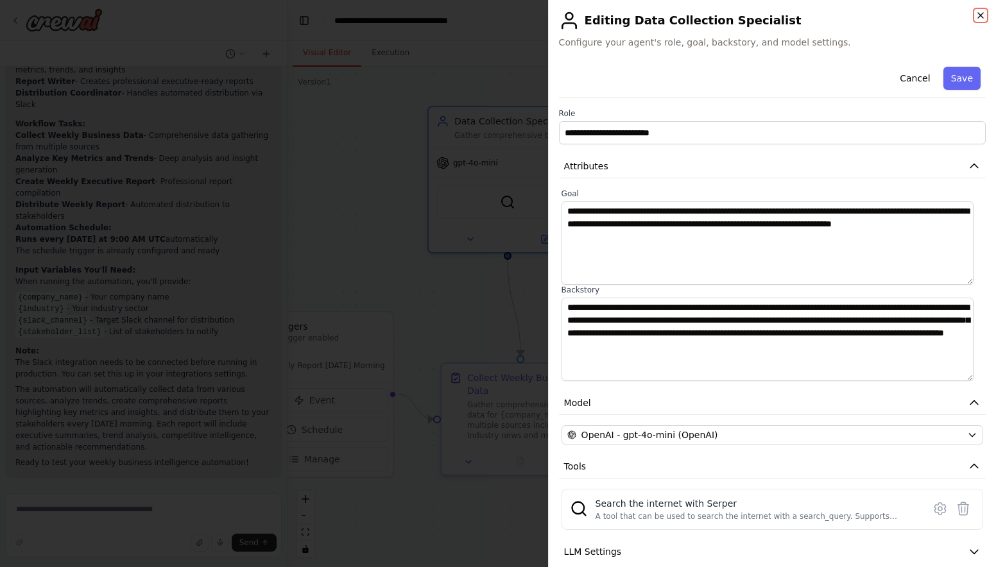
click at [980, 17] on icon "button" at bounding box center [981, 15] width 10 height 10
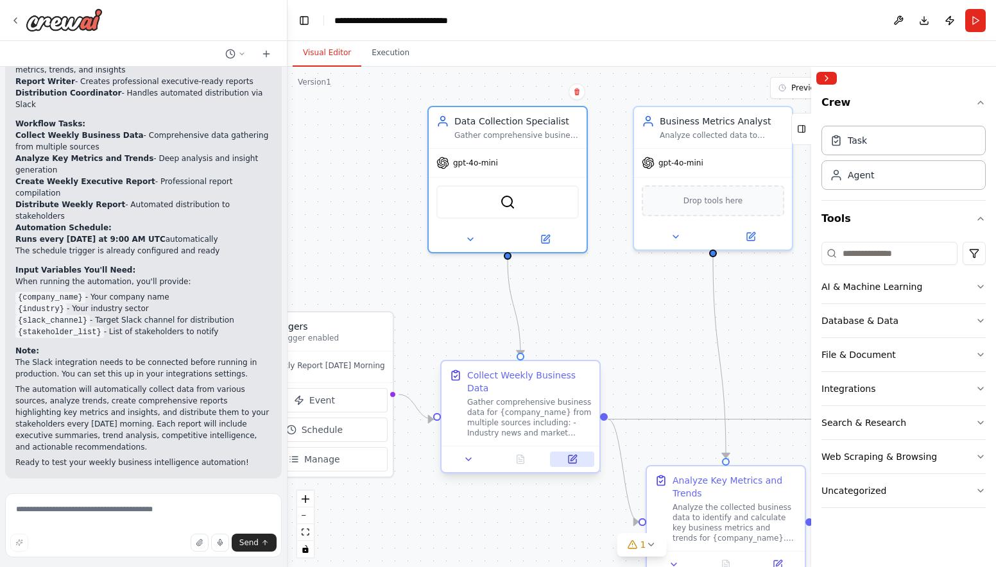
click at [571, 461] on icon at bounding box center [574, 458] width 6 height 6
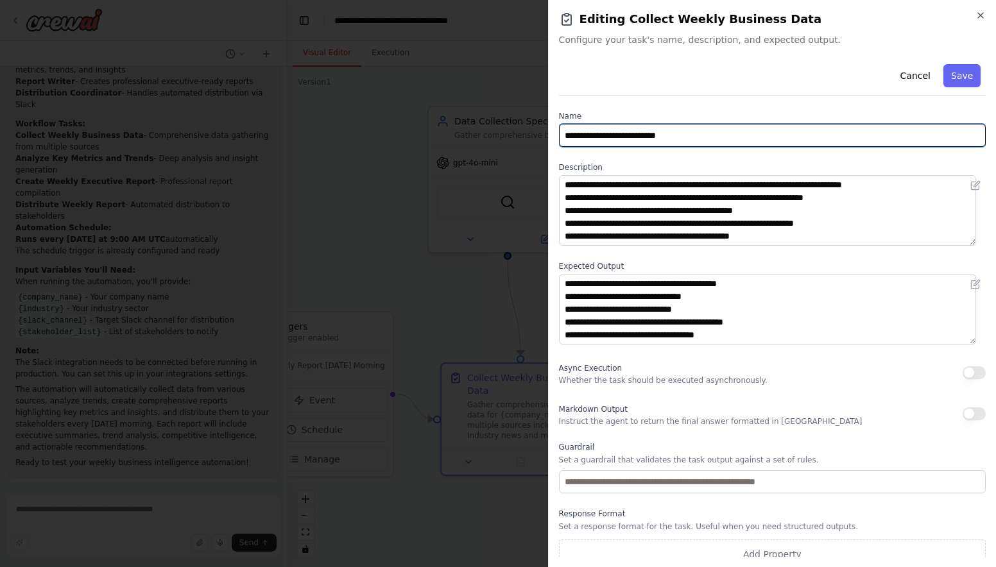
drag, startPoint x: 707, startPoint y: 134, endPoint x: 526, endPoint y: 134, distance: 180.3
click at [526, 134] on body "Set up a crew that collects data from multiple sources, creates comprehensive w…" at bounding box center [498, 283] width 996 height 567
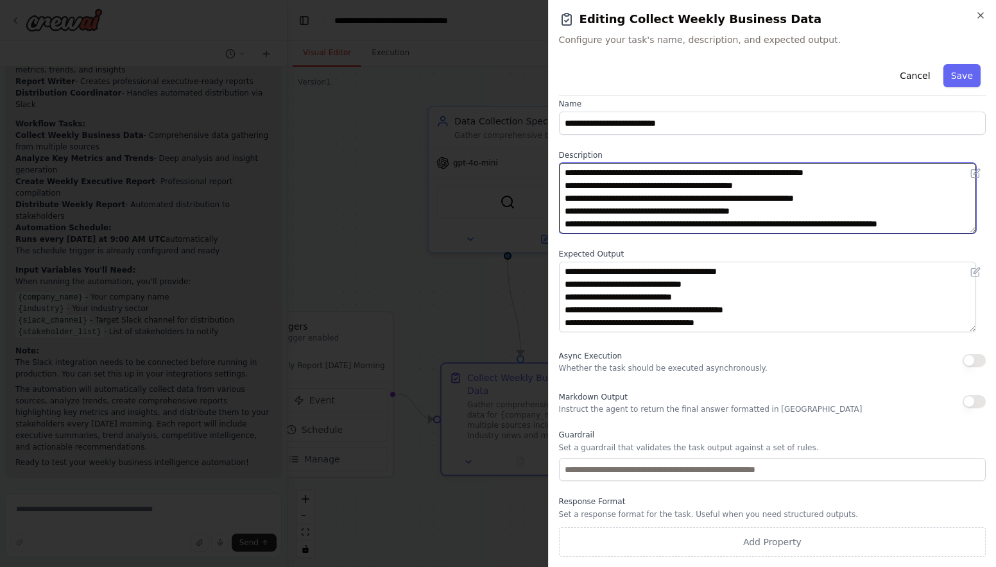
scroll to position [0, 0]
drag, startPoint x: 619, startPoint y: 226, endPoint x: 495, endPoint y: 146, distance: 148.1
click at [495, 146] on body "Set up a crew that collects data from multiple sources, creates comprehensive w…" at bounding box center [498, 283] width 996 height 567
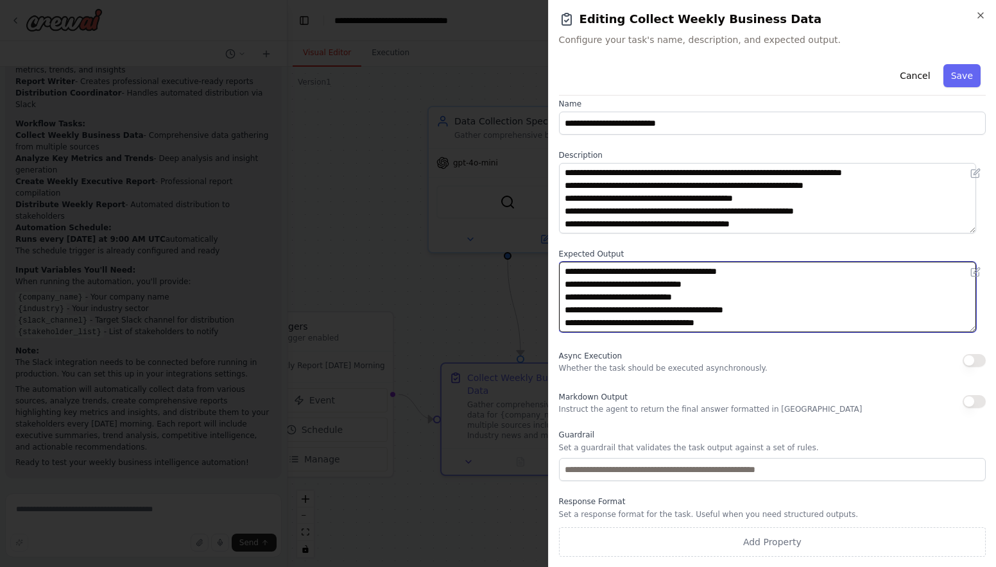
drag, startPoint x: 630, startPoint y: 327, endPoint x: 513, endPoint y: 243, distance: 143.5
click at [513, 243] on body "Set up a crew that collects data from multiple sources, creates comprehensive w…" at bounding box center [498, 283] width 996 height 567
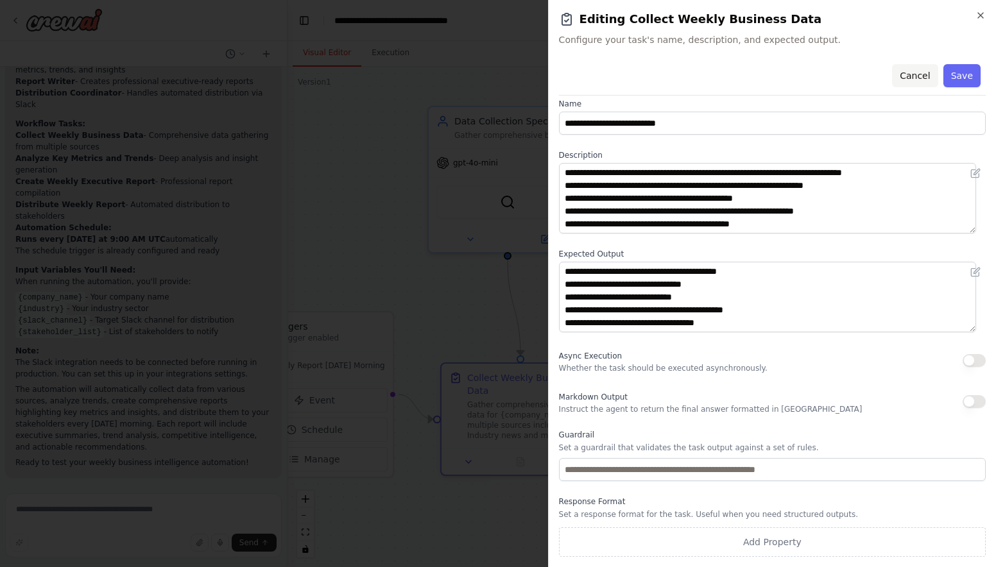
click at [912, 80] on button "Cancel" at bounding box center [915, 75] width 46 height 23
